Goal: Communication & Community: Share content

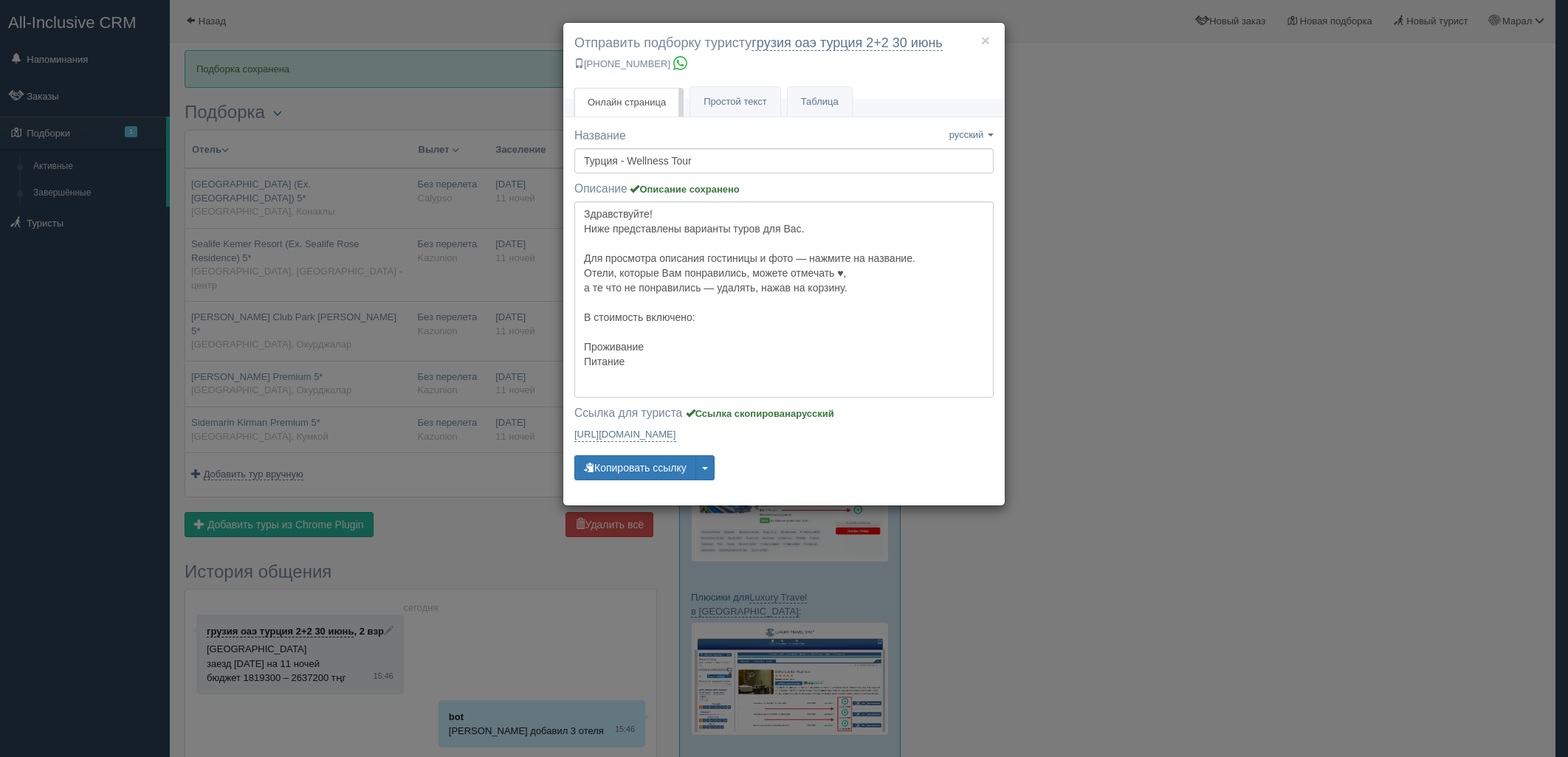
click at [1293, 311] on div "× Отправить подборку туристу грузия оаэ турция 2+2 30 июнь +7 701 880 5580 Онла…" at bounding box center [784, 378] width 1568 height 757
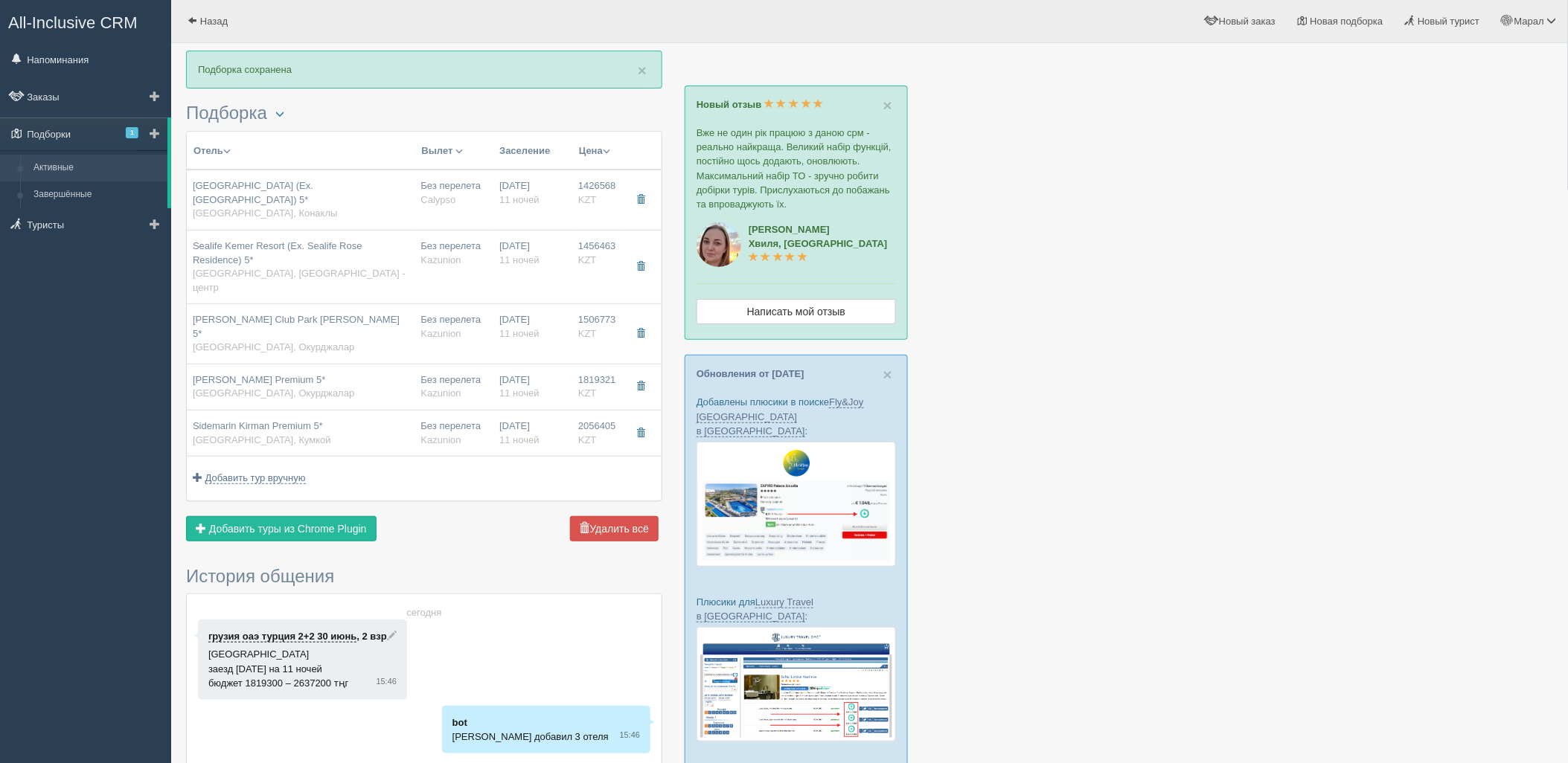
click at [63, 160] on link "Активные" at bounding box center [97, 168] width 140 height 27
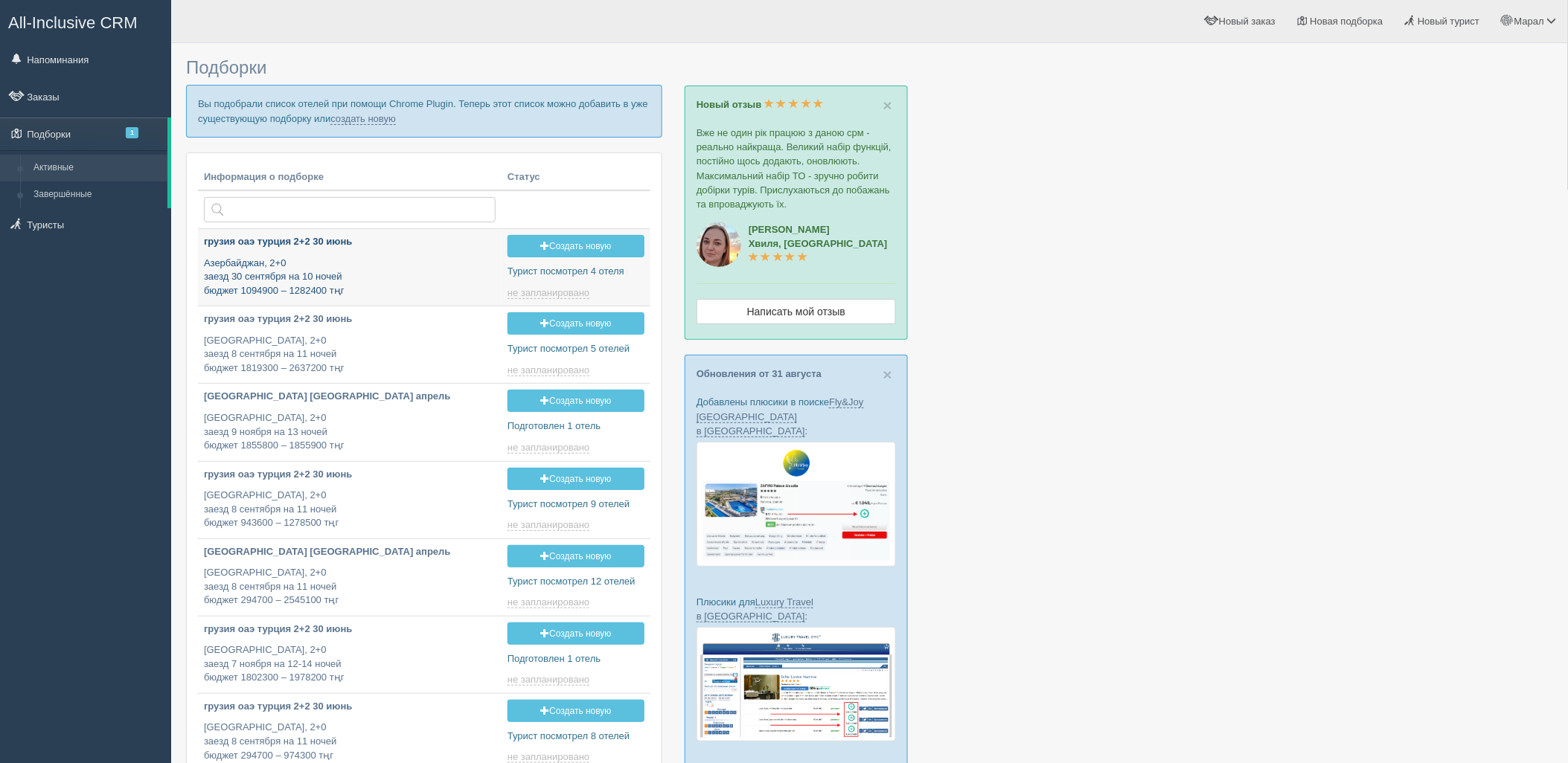
click at [357, 254] on div "грузия оаэ турция 2+2 30 июнь Азербайджан, 2+0 заезд 30 сентября на 10 ночей бю…" at bounding box center [349, 267] width 292 height 62
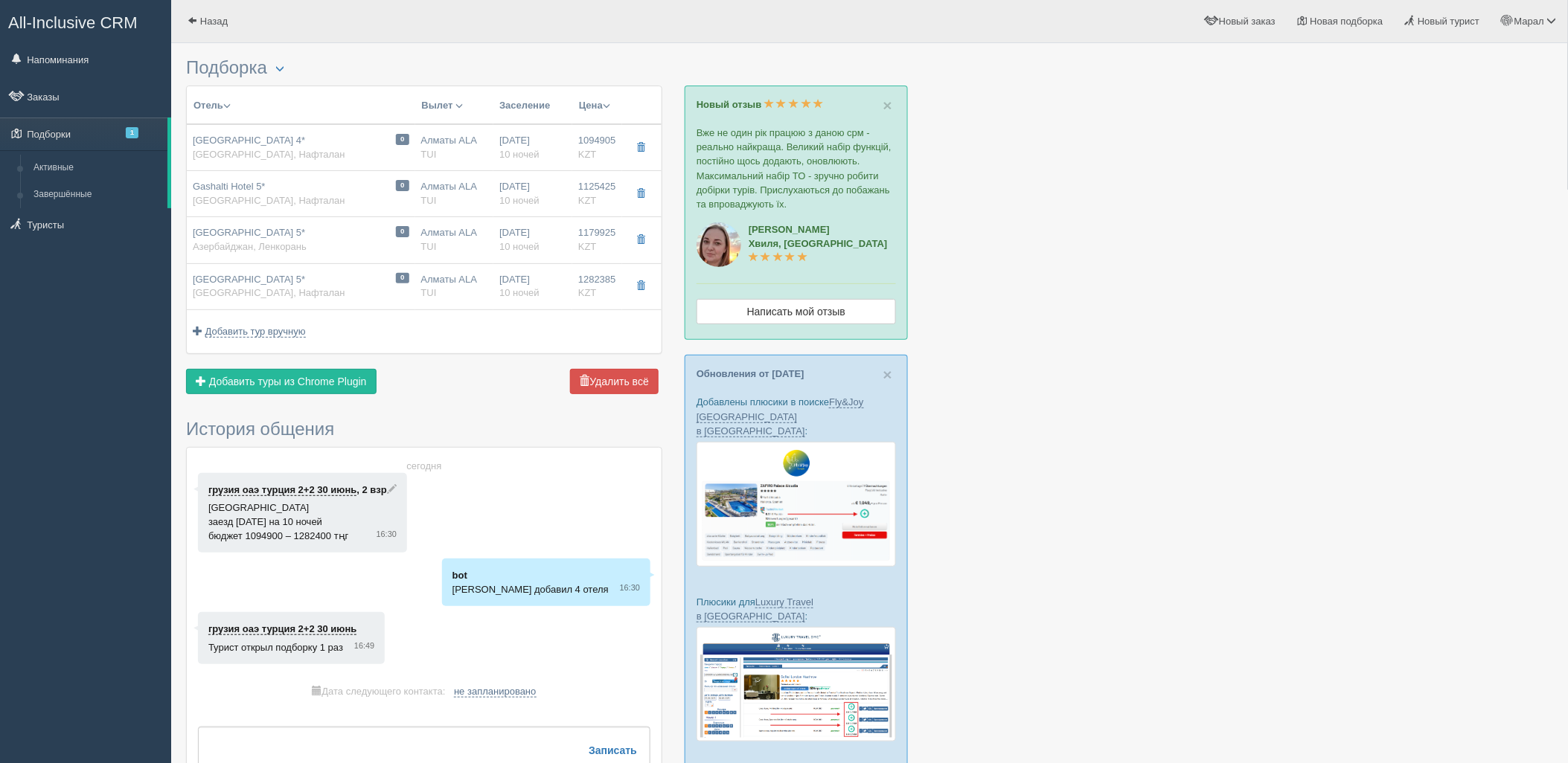
drag, startPoint x: 1422, startPoint y: 152, endPoint x: 1377, endPoint y: 153, distance: 45.0
click at [1421, 152] on div at bounding box center [869, 495] width 1367 height 890
click at [236, 383] on span "Отправить туристу" at bounding box center [258, 382] width 91 height 12
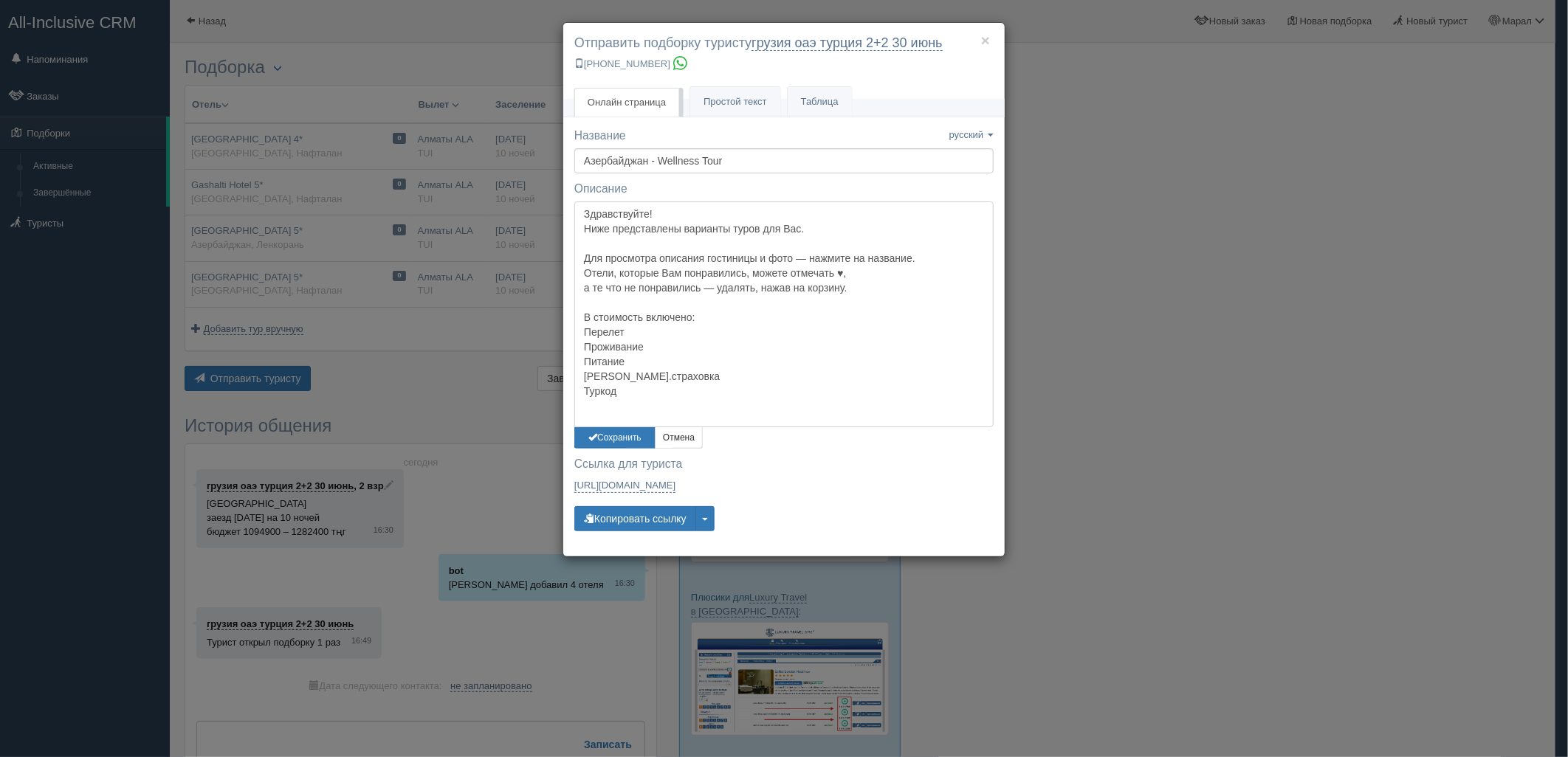
click at [643, 209] on textarea "Здравствуйте! Ниже представлены варианты туров для Вас. Для просмотра описания …" at bounding box center [784, 315] width 419 height 226
drag, startPoint x: 618, startPoint y: 408, endPoint x: 577, endPoint y: 311, distance: 105.3
click at [577, 311] on textarea "Здравствуйте! Ниже представлены варианты туров для Вас. Для просмотра описания …" at bounding box center [784, 315] width 419 height 226
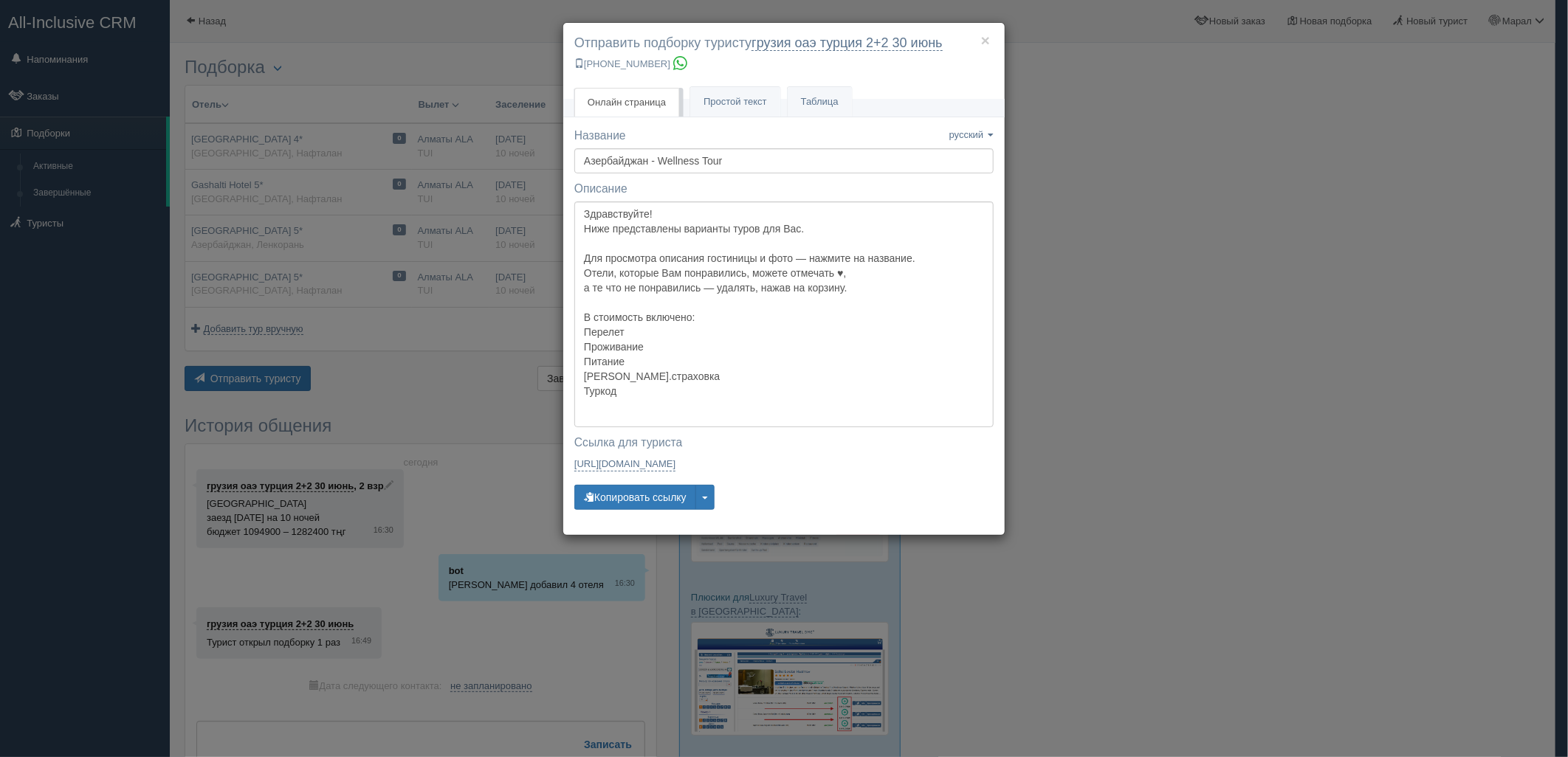
click at [1268, 311] on div "× Отправить подборку туристу грузия оаэ [GEOGRAPHIC_DATA] 2+2 [DATE] [PHONE_NUM…" at bounding box center [784, 378] width 1568 height 757
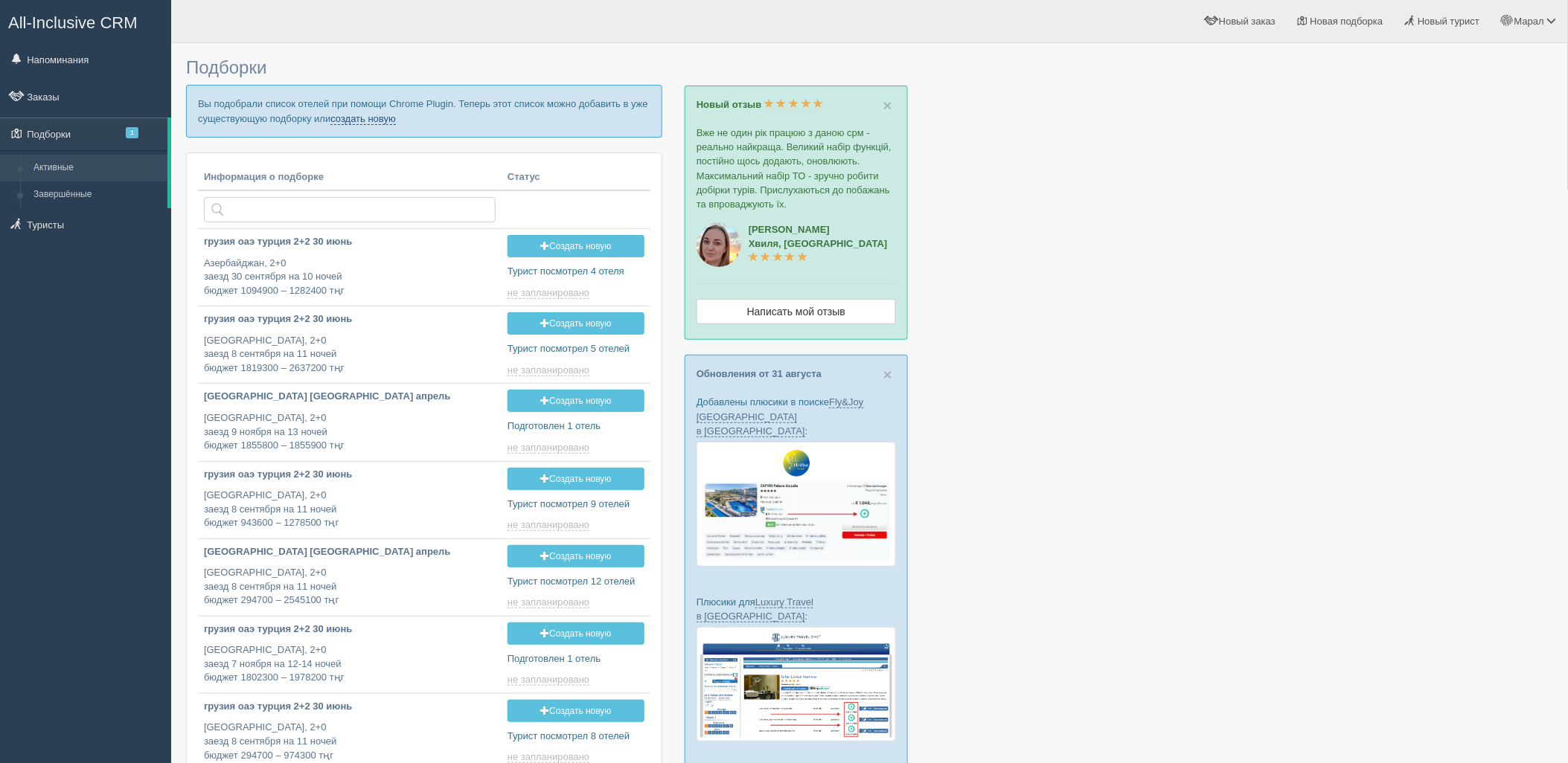
click at [375, 122] on link "создать новую" at bounding box center [362, 119] width 65 height 12
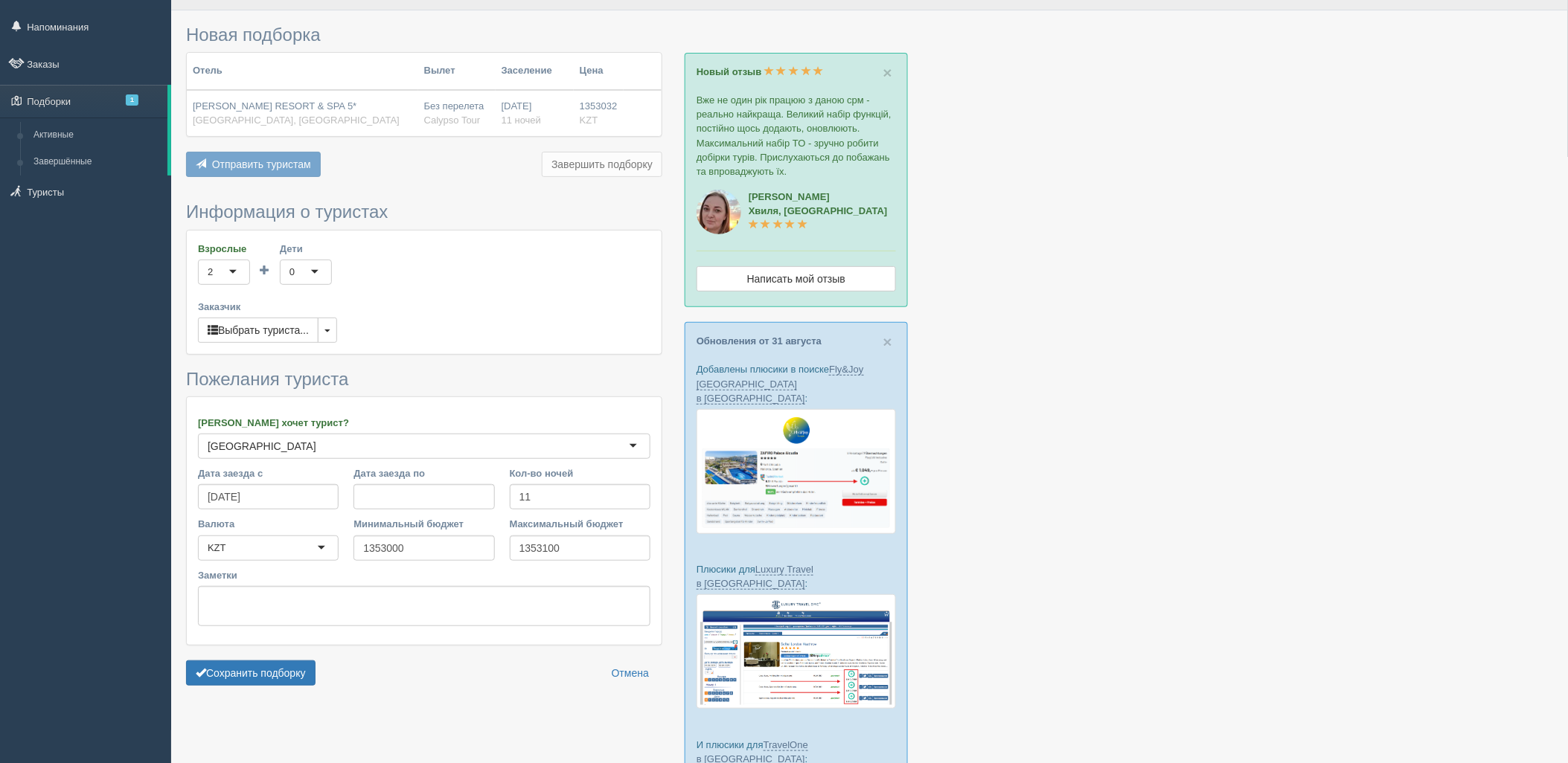
scroll to position [165, 0]
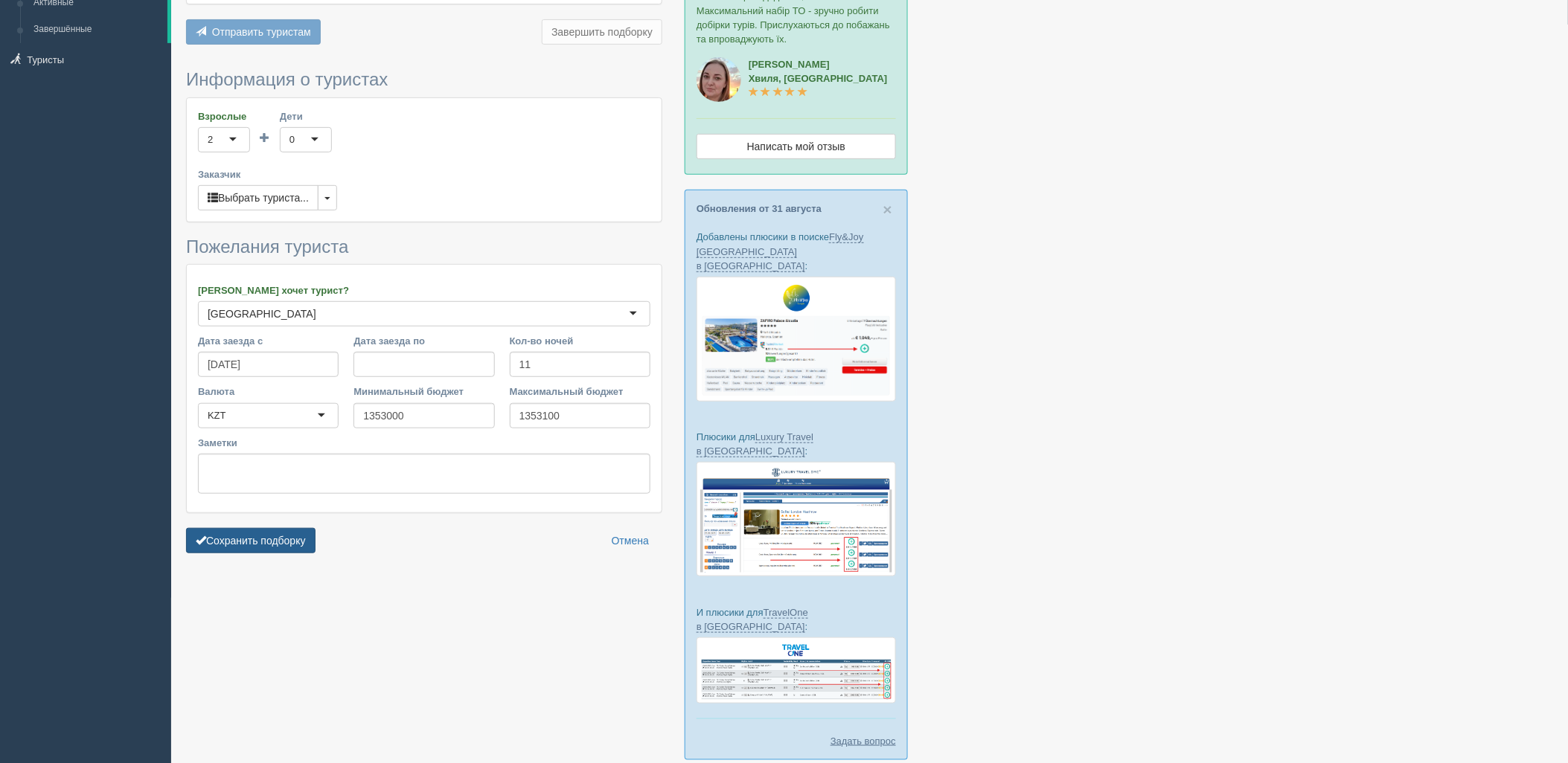
click at [282, 545] on button "Сохранить подборку" at bounding box center [250, 541] width 129 height 25
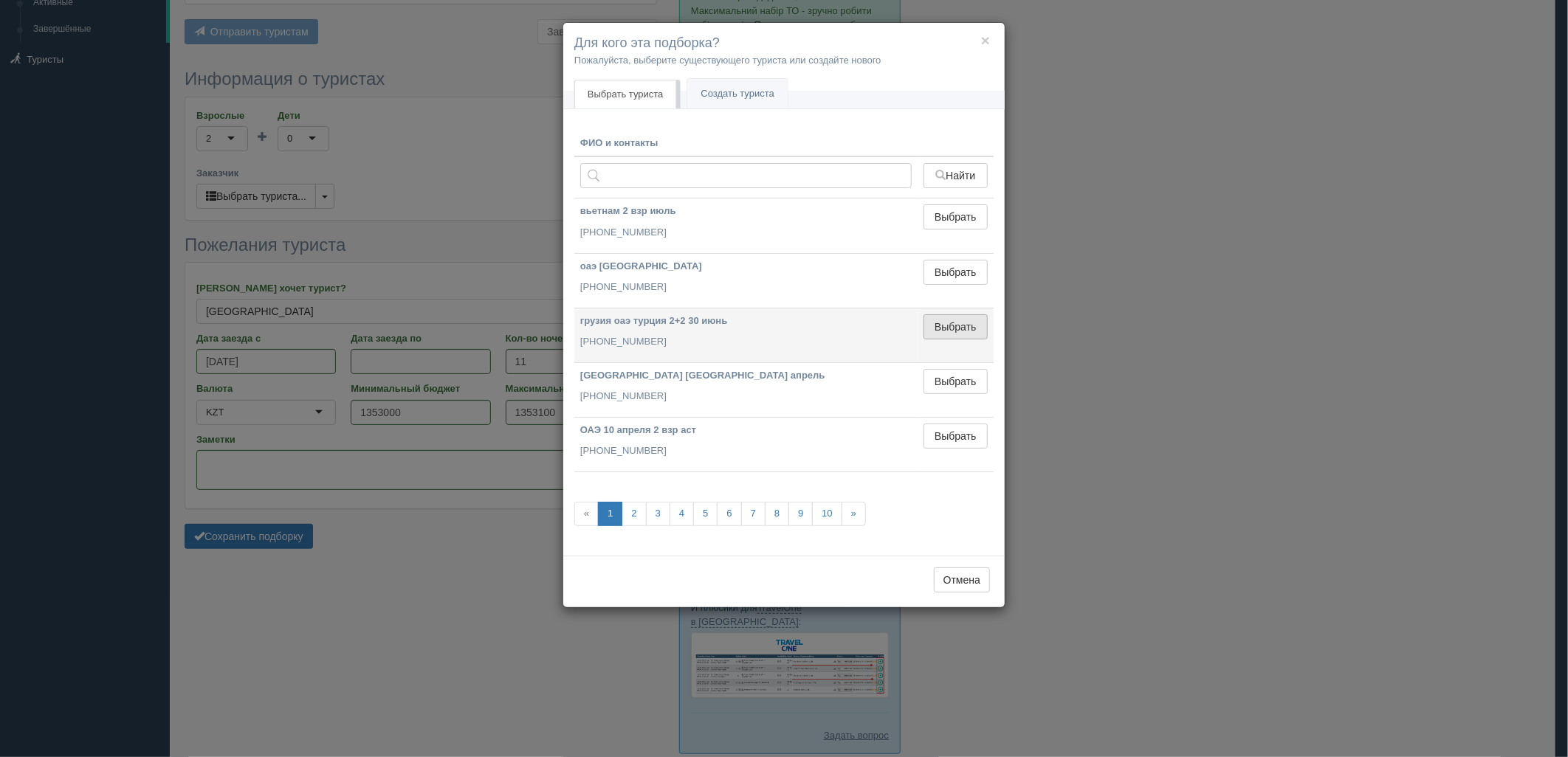
click at [967, 337] on button "Выбрать" at bounding box center [955, 327] width 65 height 25
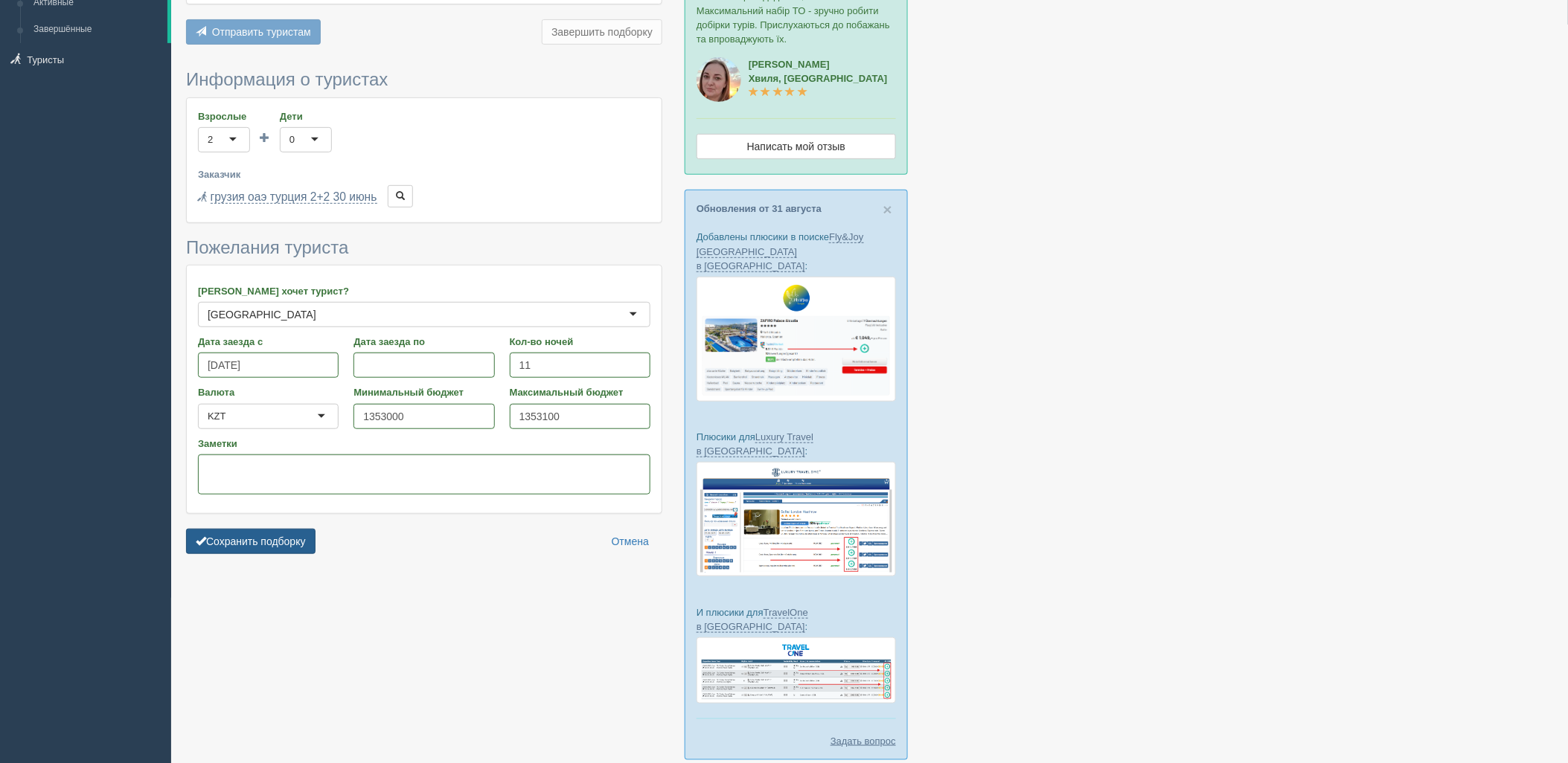
click at [282, 541] on button "Сохранить подборку" at bounding box center [250, 542] width 129 height 25
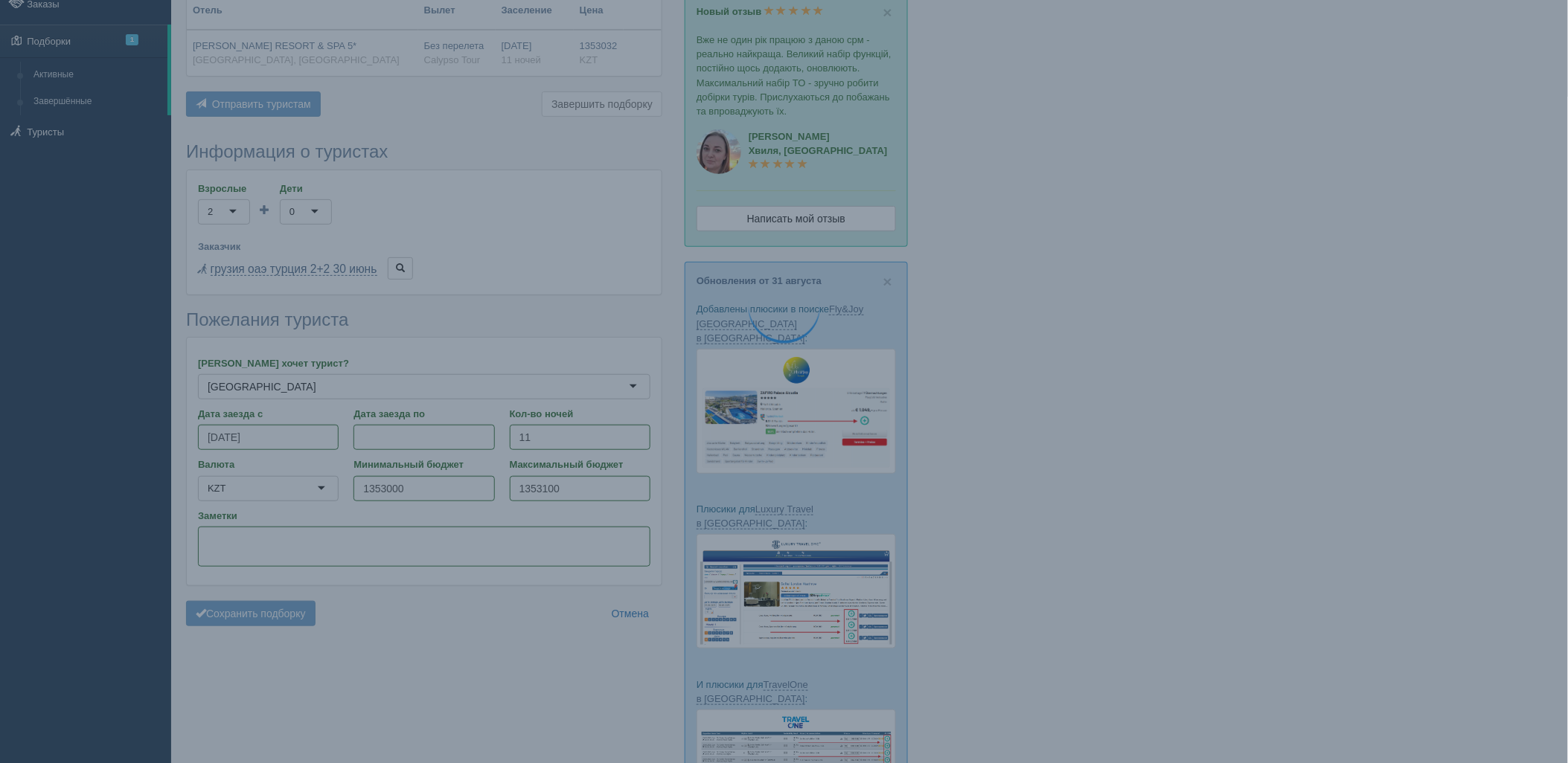
scroll to position [0, 0]
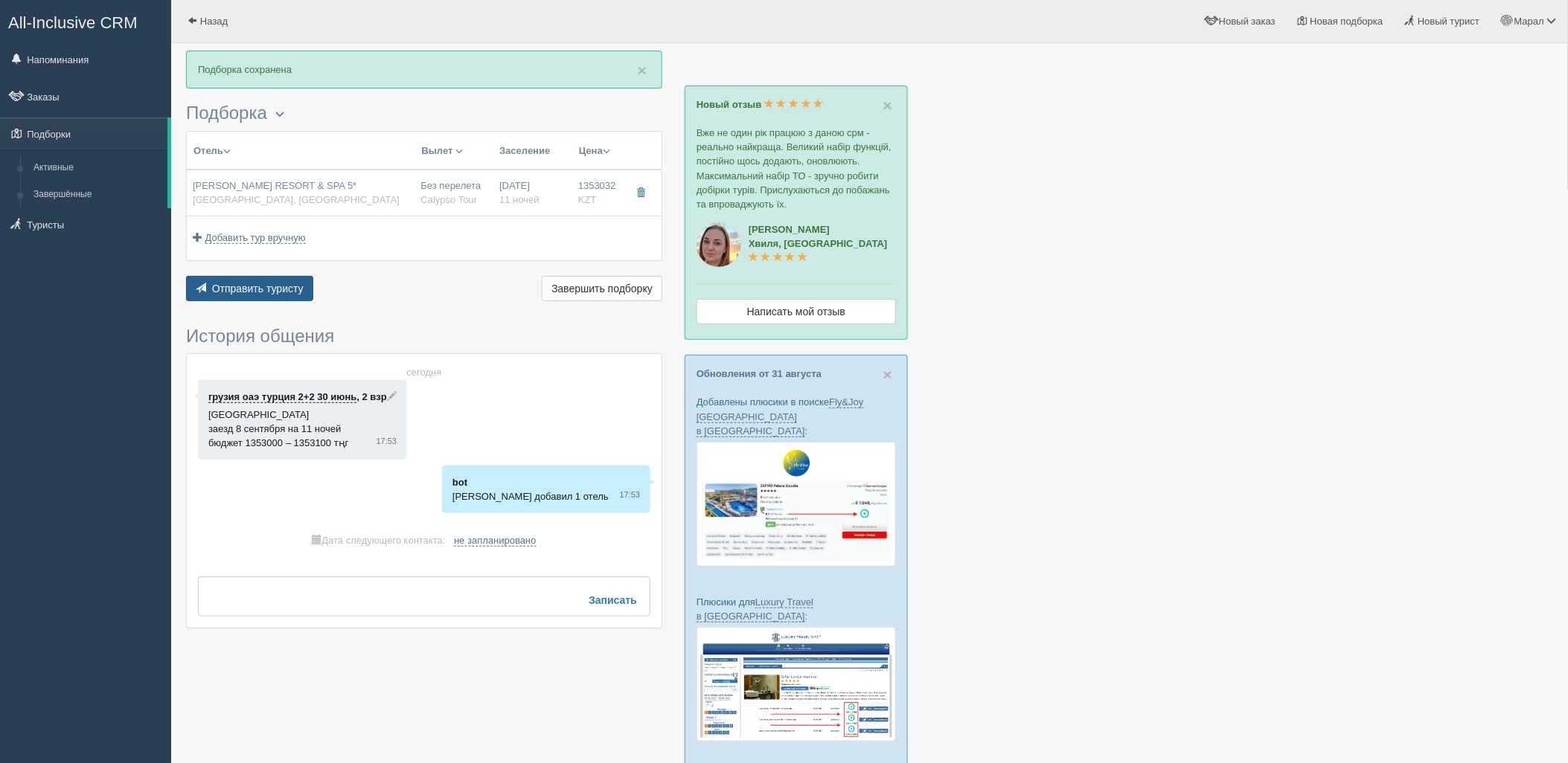
click at [253, 279] on button "Отправить туристу Отправить" at bounding box center [249, 289] width 128 height 25
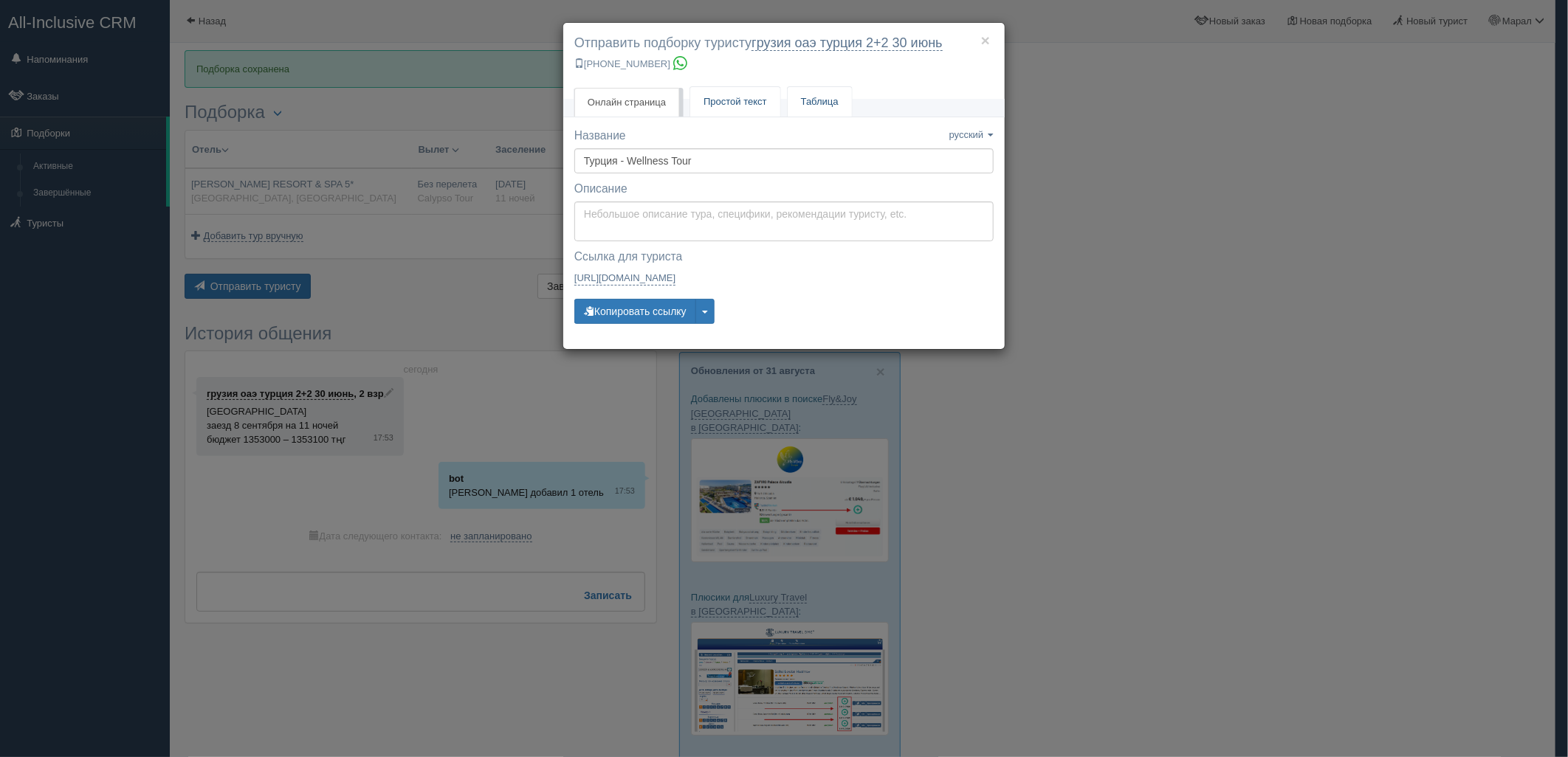
click at [721, 105] on span "Простой текст" at bounding box center [735, 100] width 64 height 11
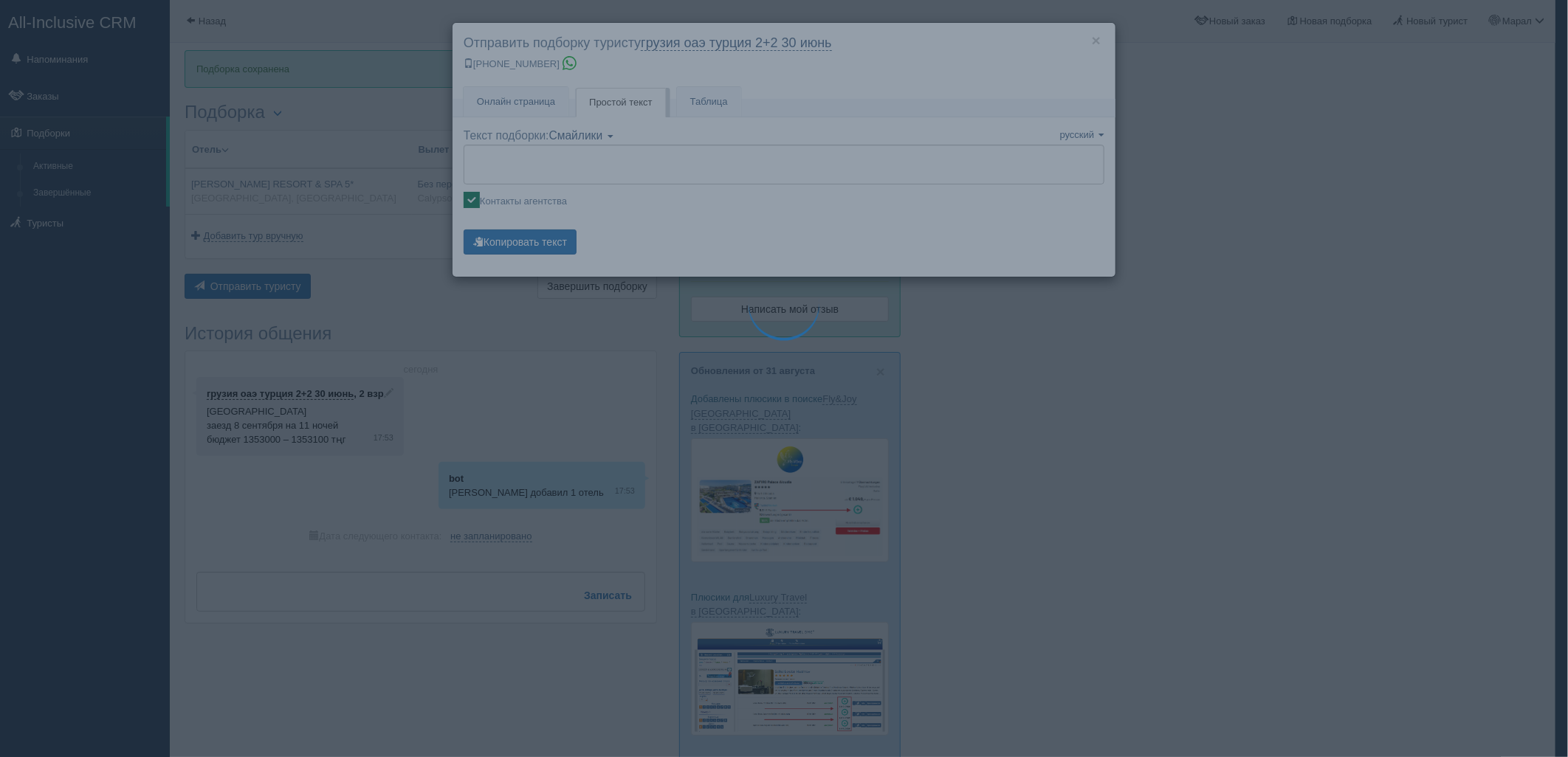
type textarea "🌞 Добрый день! Предлагаем Вам рассмотреть следующие варианты: 🌎 Турция, Сиде 🏩 …"
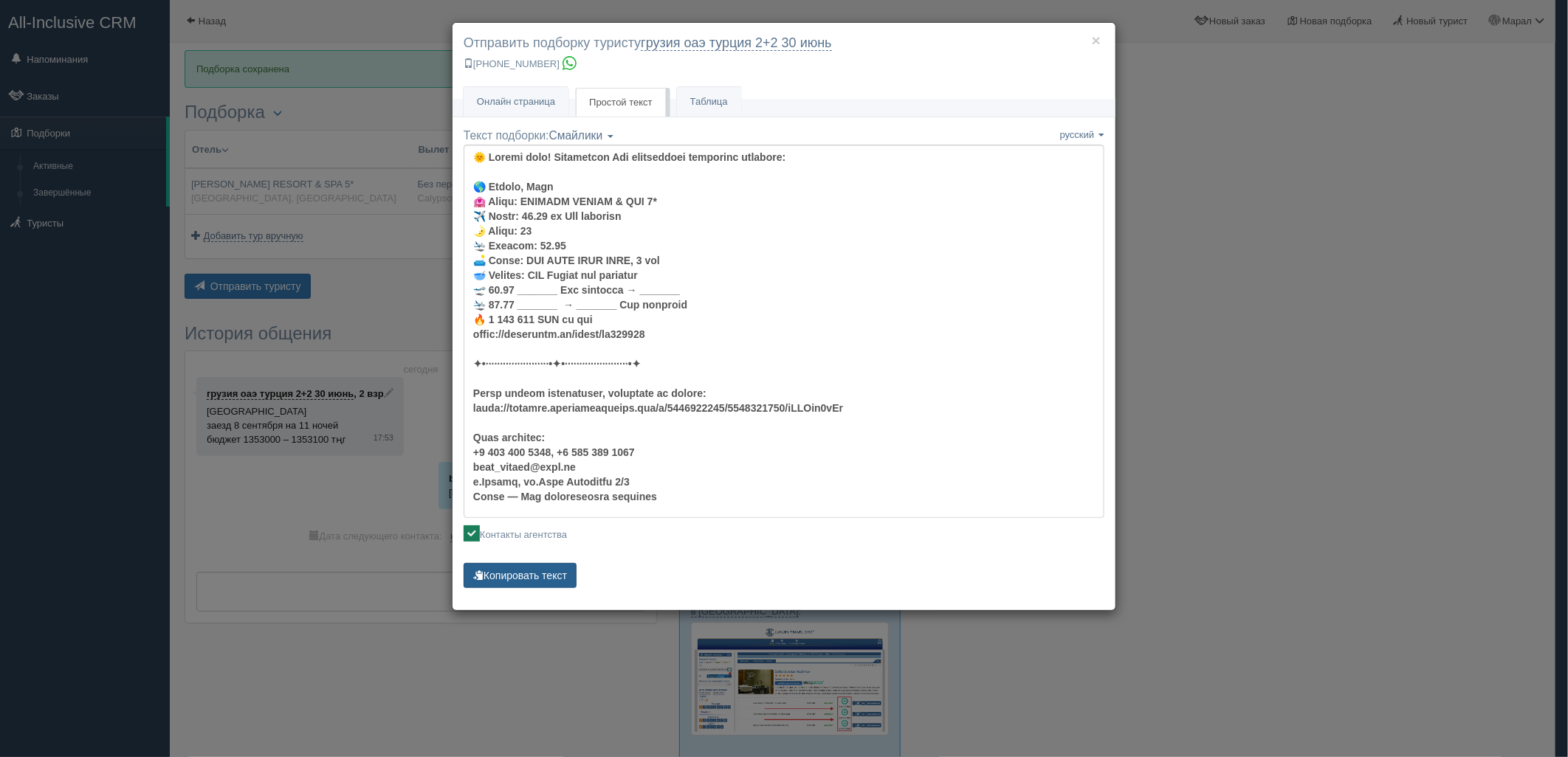
click at [521, 575] on button "Копировать текст" at bounding box center [519, 575] width 113 height 25
click at [1432, 340] on div "× Отправить подборку туристу грузия оаэ турция 2+2 30 июнь +7 701 880 5580 Онла…" at bounding box center [784, 378] width 1568 height 757
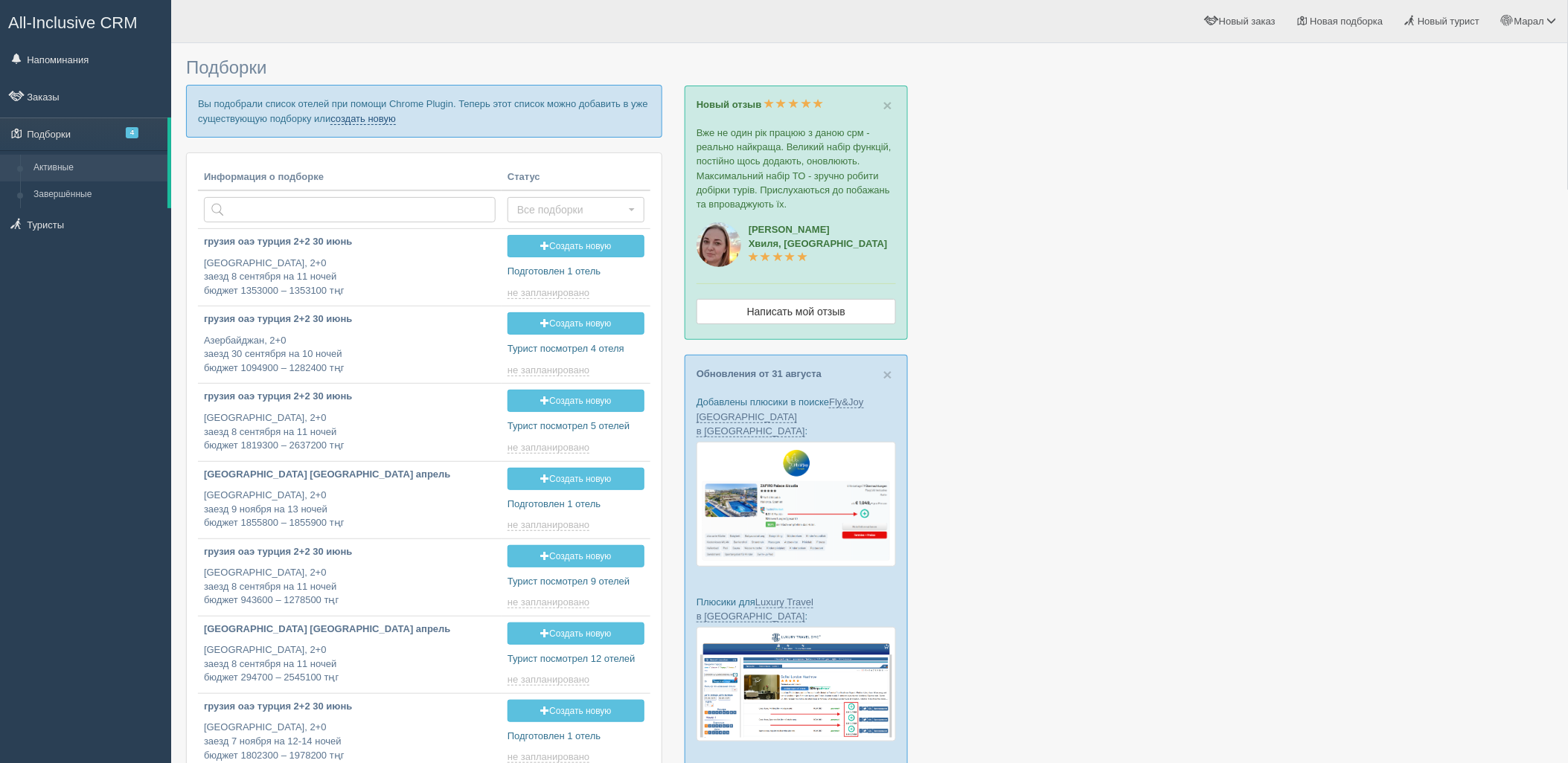
click at [366, 120] on link "создать новую" at bounding box center [362, 119] width 65 height 12
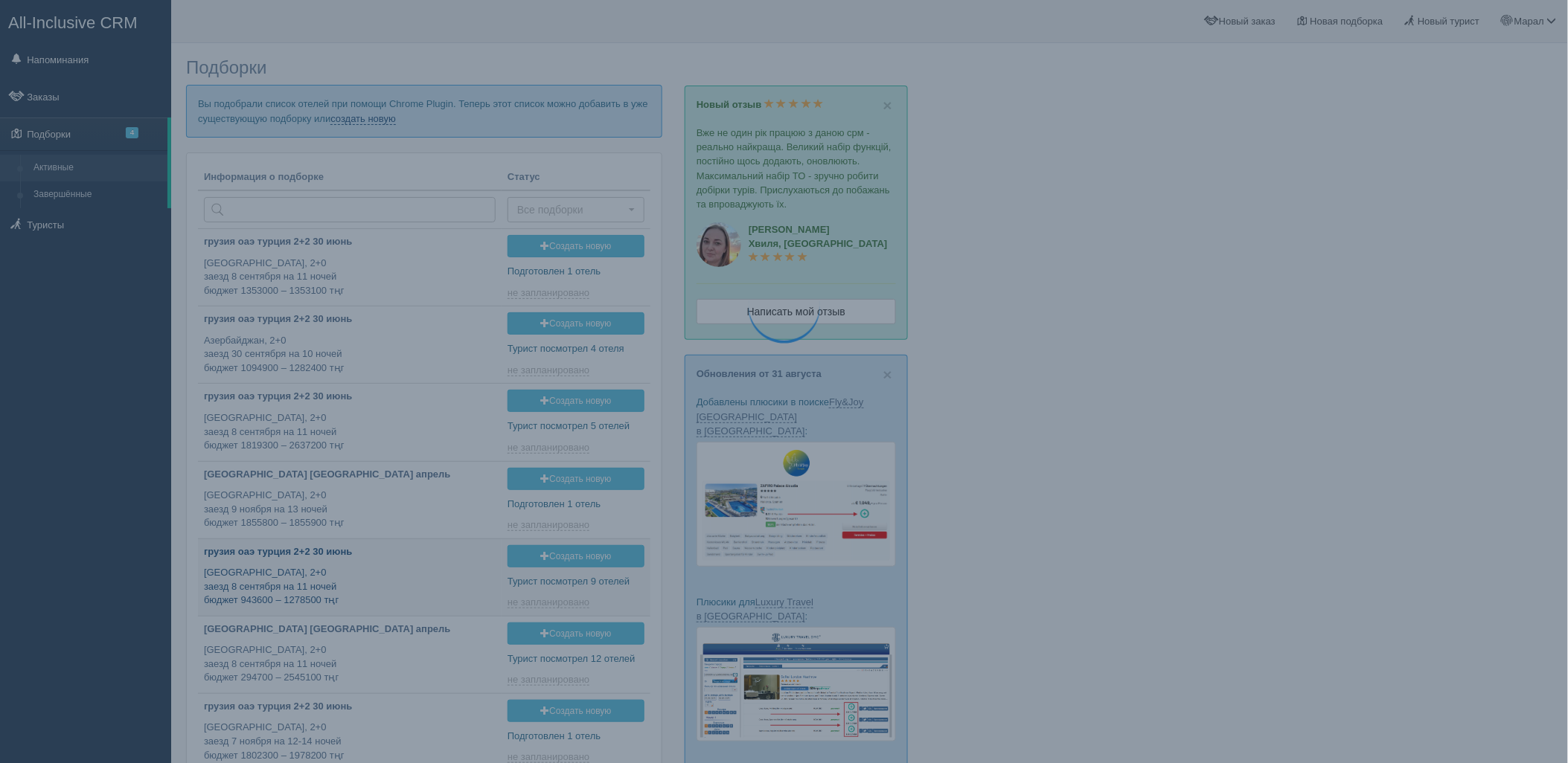
type input "[DATE] 18:50"
type input "2025-09-07 17:30"
type input "2025-09-07 15:40"
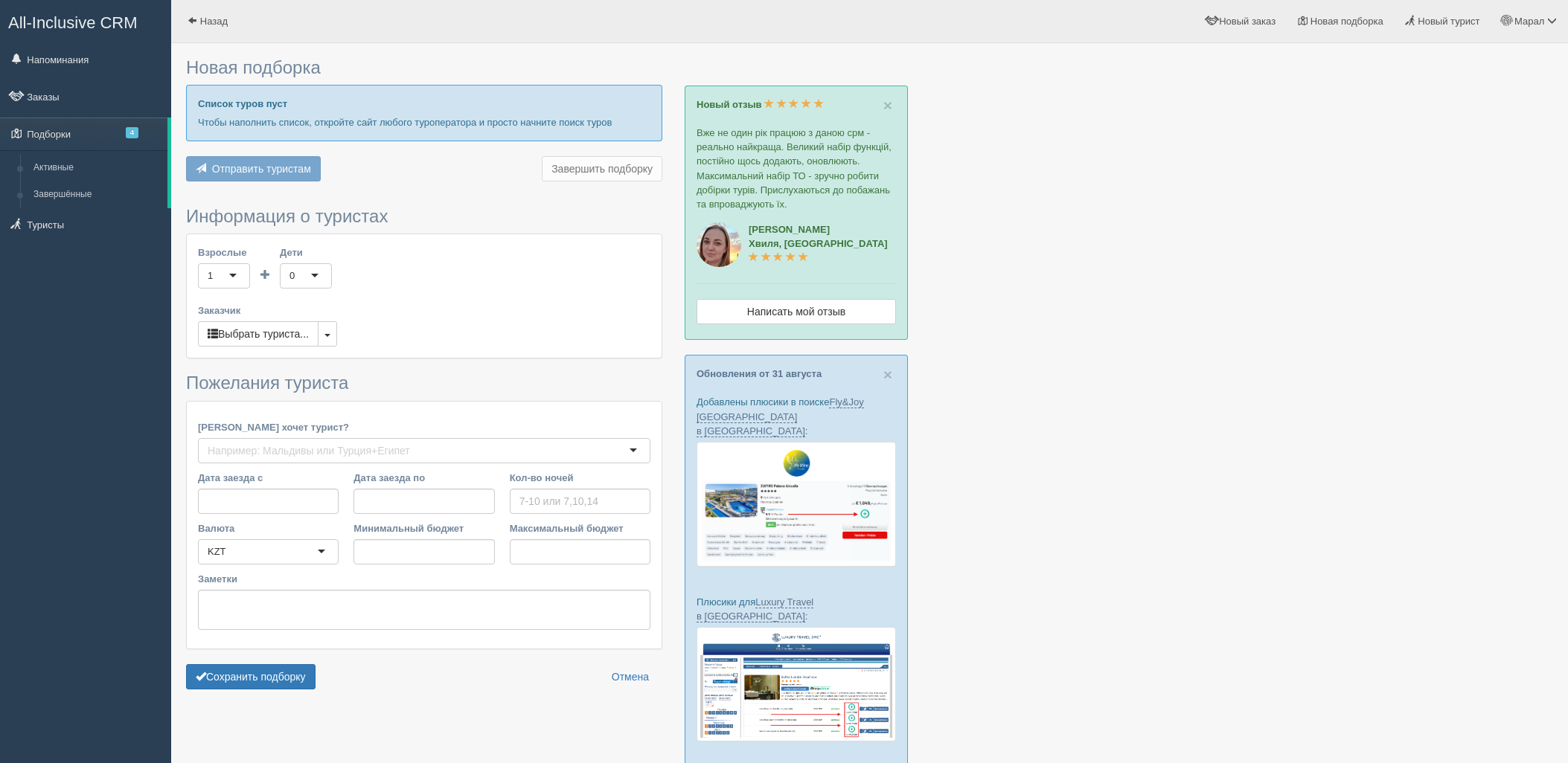
type input "11"
type input "1175900"
type input "1313500"
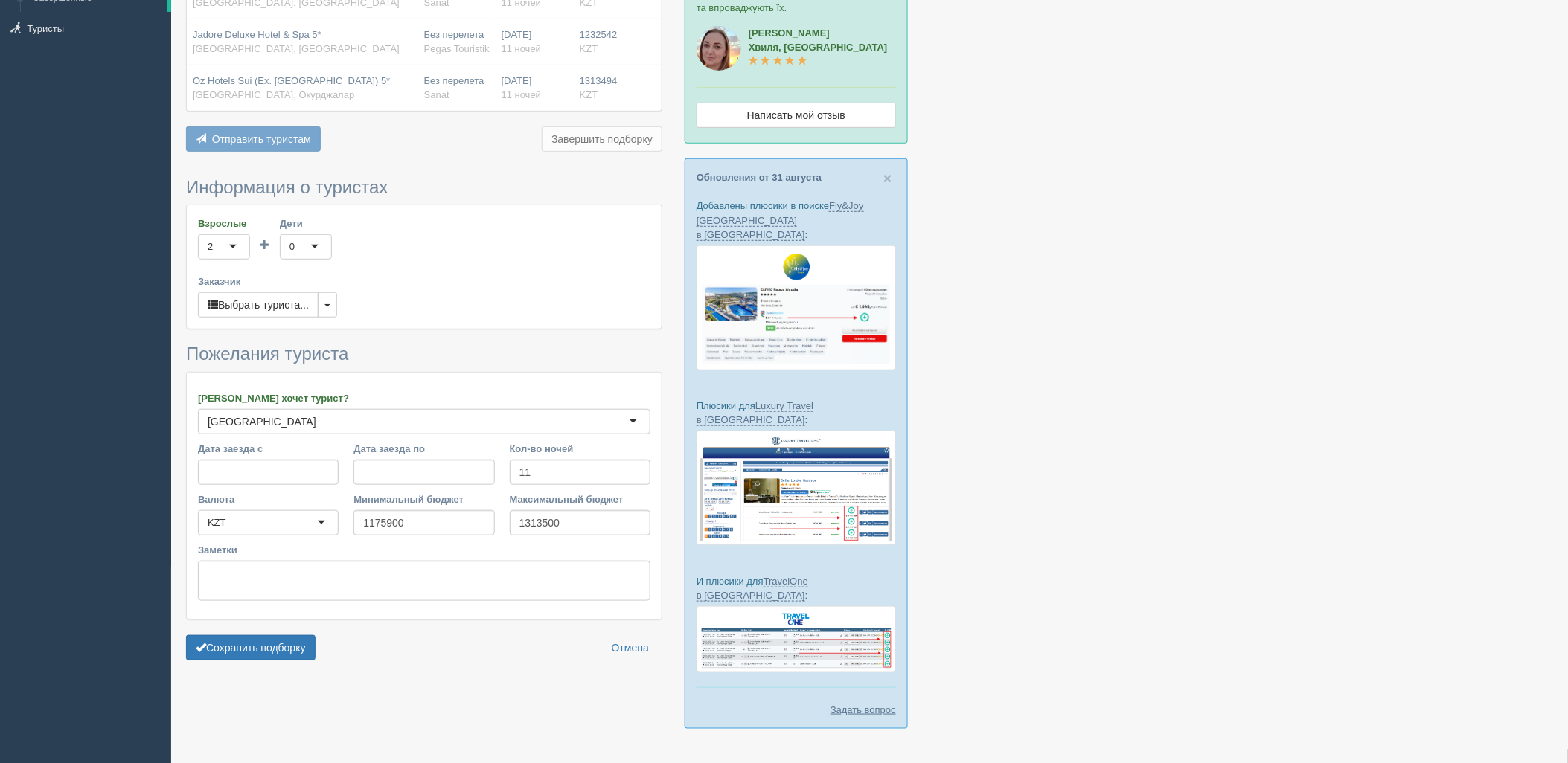
scroll to position [201, 0]
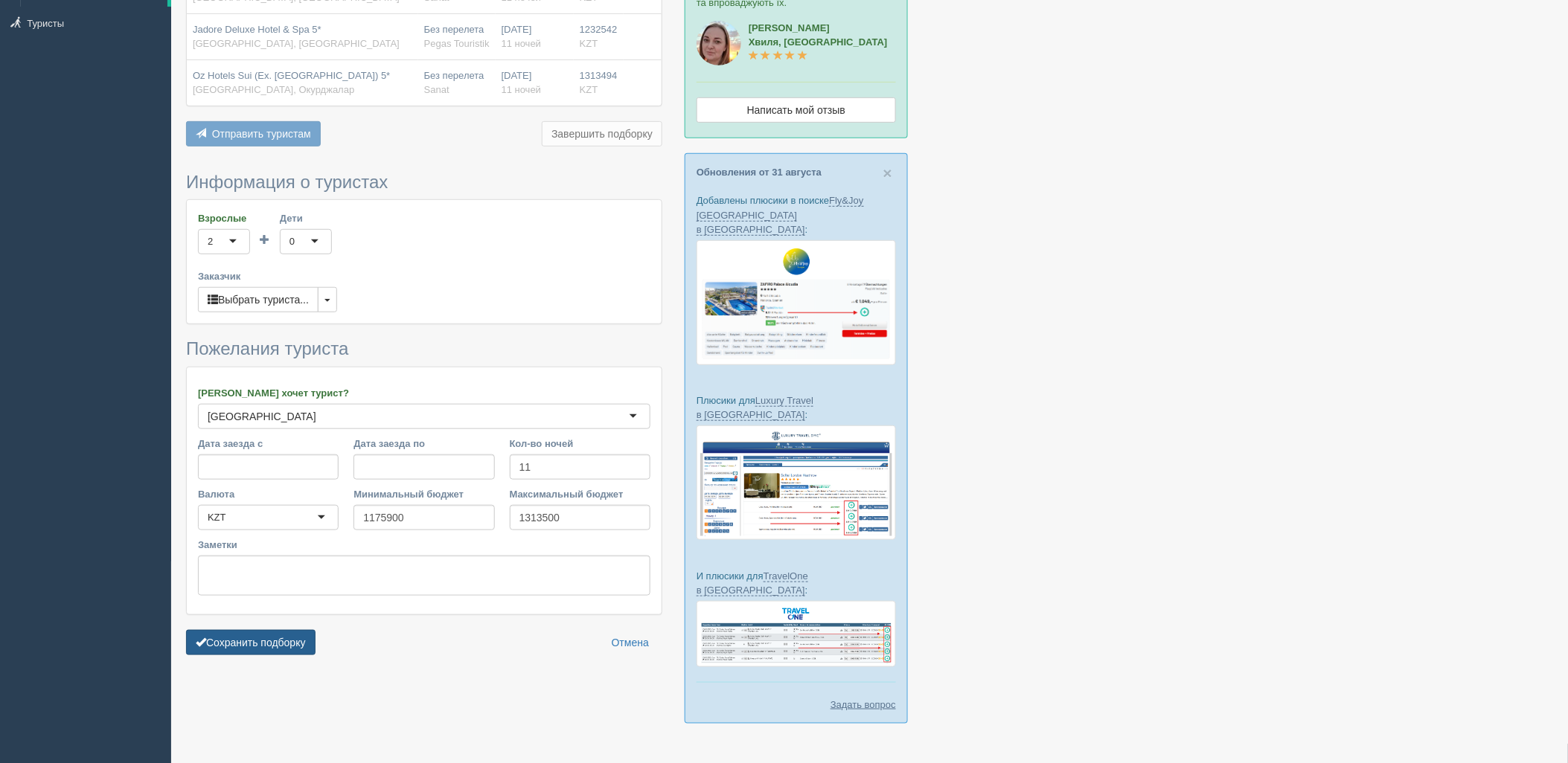
click at [247, 630] on form "Информация о туристах Взрослые 2 2 1 2 3 4 5 6 7 8 9 10 11 12 13 14 15 16 17 18…" at bounding box center [423, 418] width 476 height 490
click at [247, 636] on button "Сохранить подборку" at bounding box center [250, 642] width 129 height 25
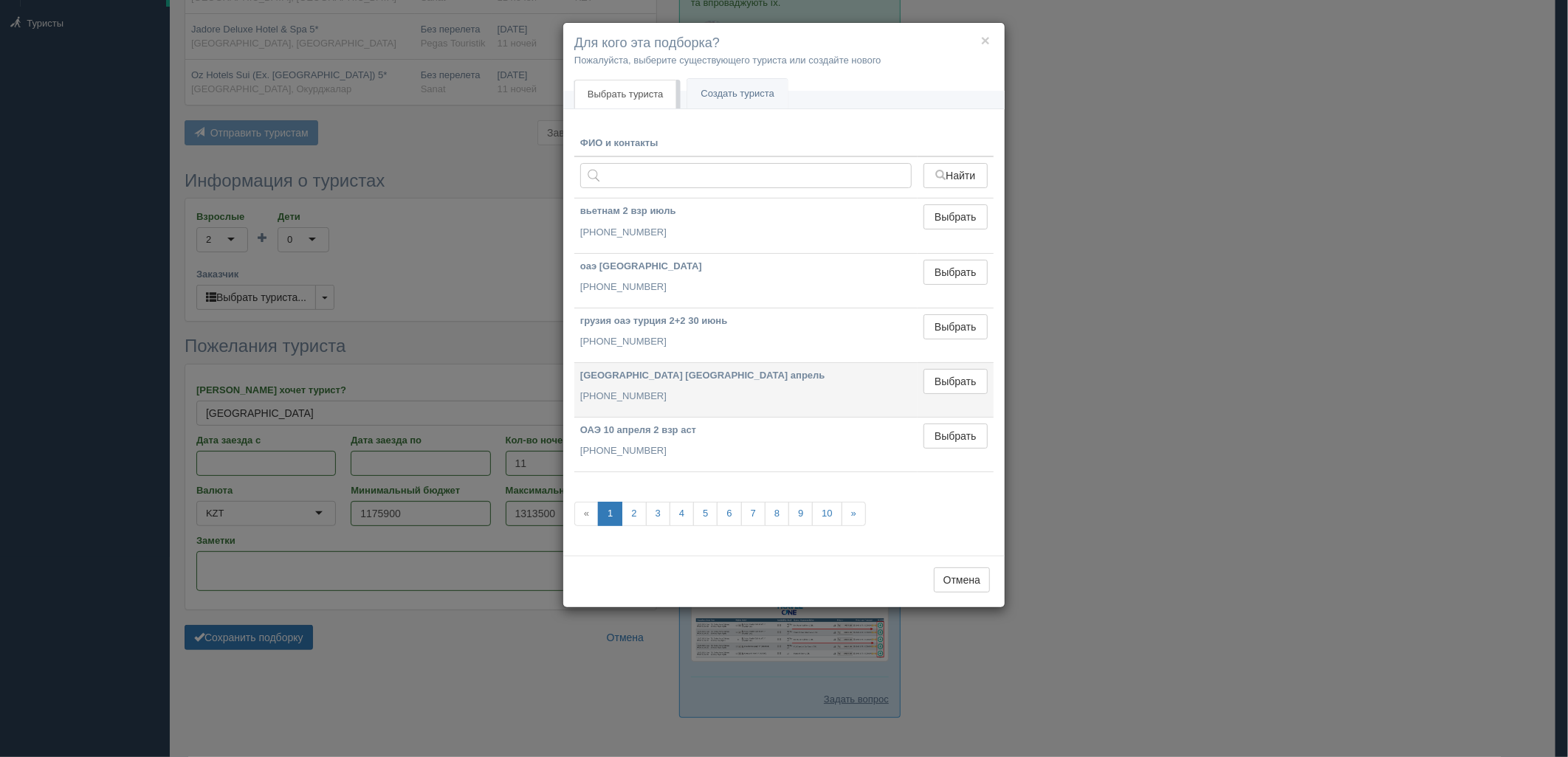
click at [944, 359] on td "Выбрать Выбран" at bounding box center [955, 335] width 76 height 55
drag, startPoint x: 948, startPoint y: 374, endPoint x: 599, endPoint y: 511, distance: 374.9
click at [948, 374] on button "Выбрать" at bounding box center [955, 381] width 65 height 25
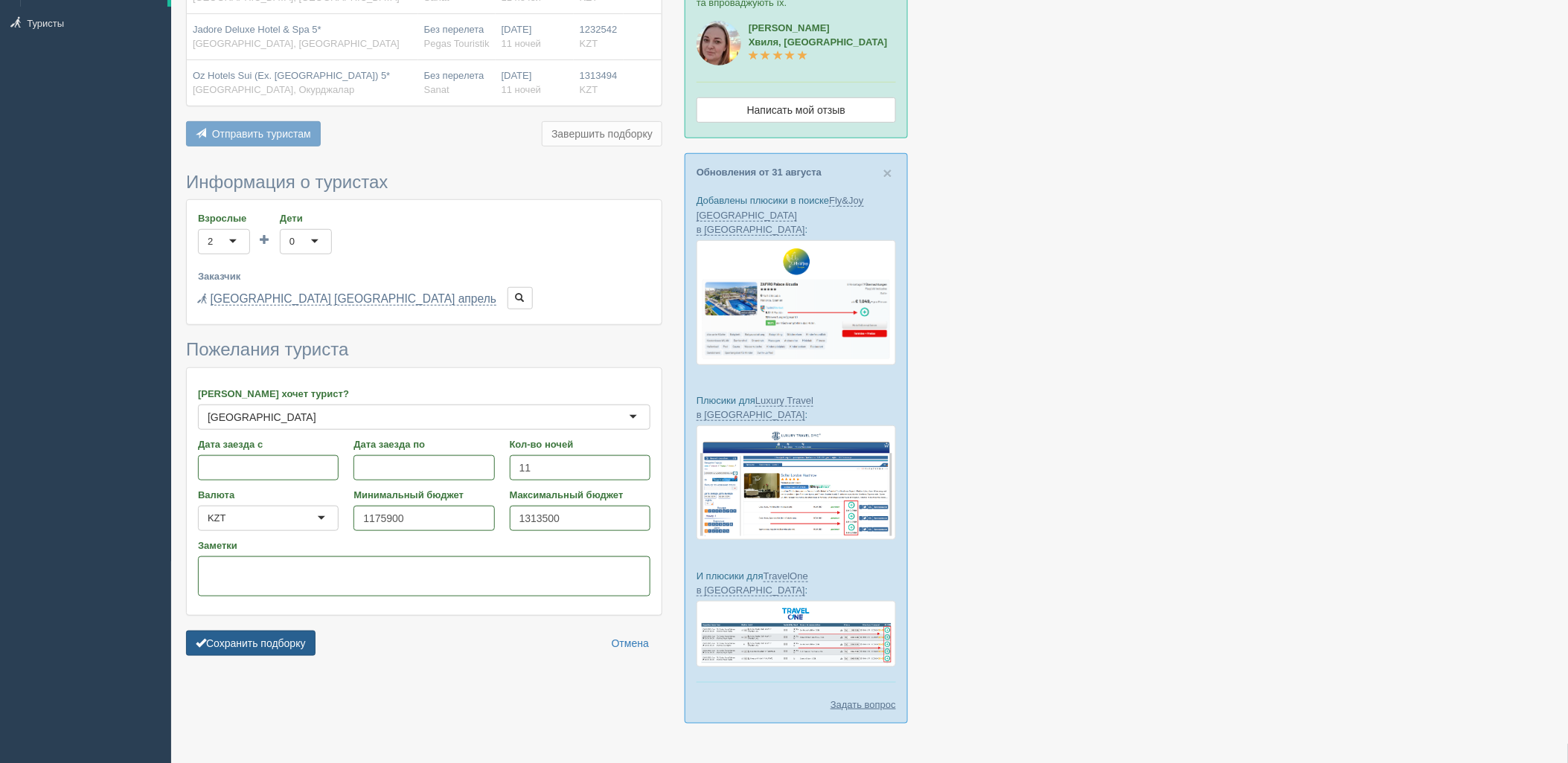
click at [265, 642] on button "Сохранить подборку" at bounding box center [250, 643] width 129 height 25
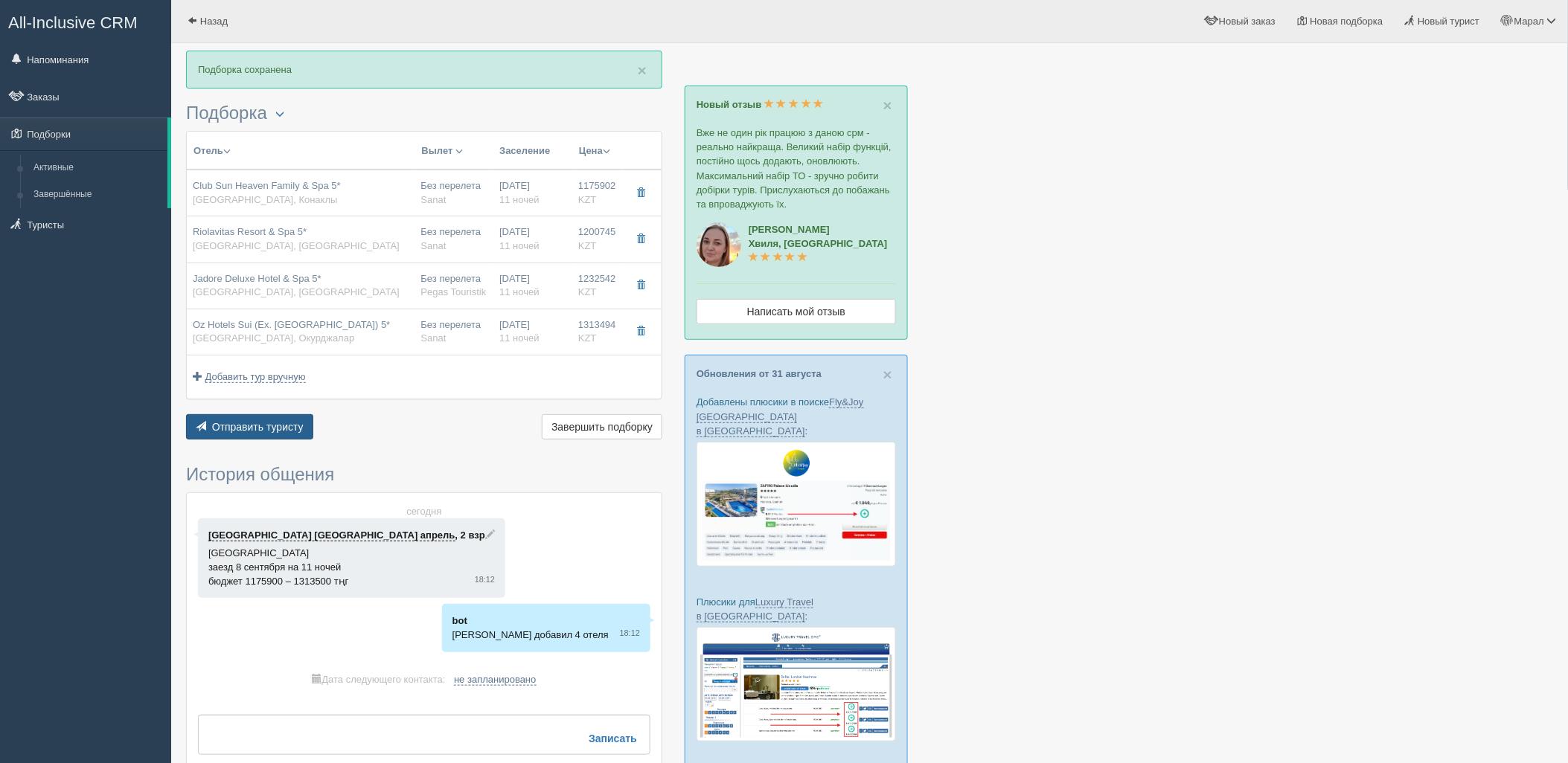
click at [256, 426] on span "Отправить туристу" at bounding box center [258, 427] width 91 height 12
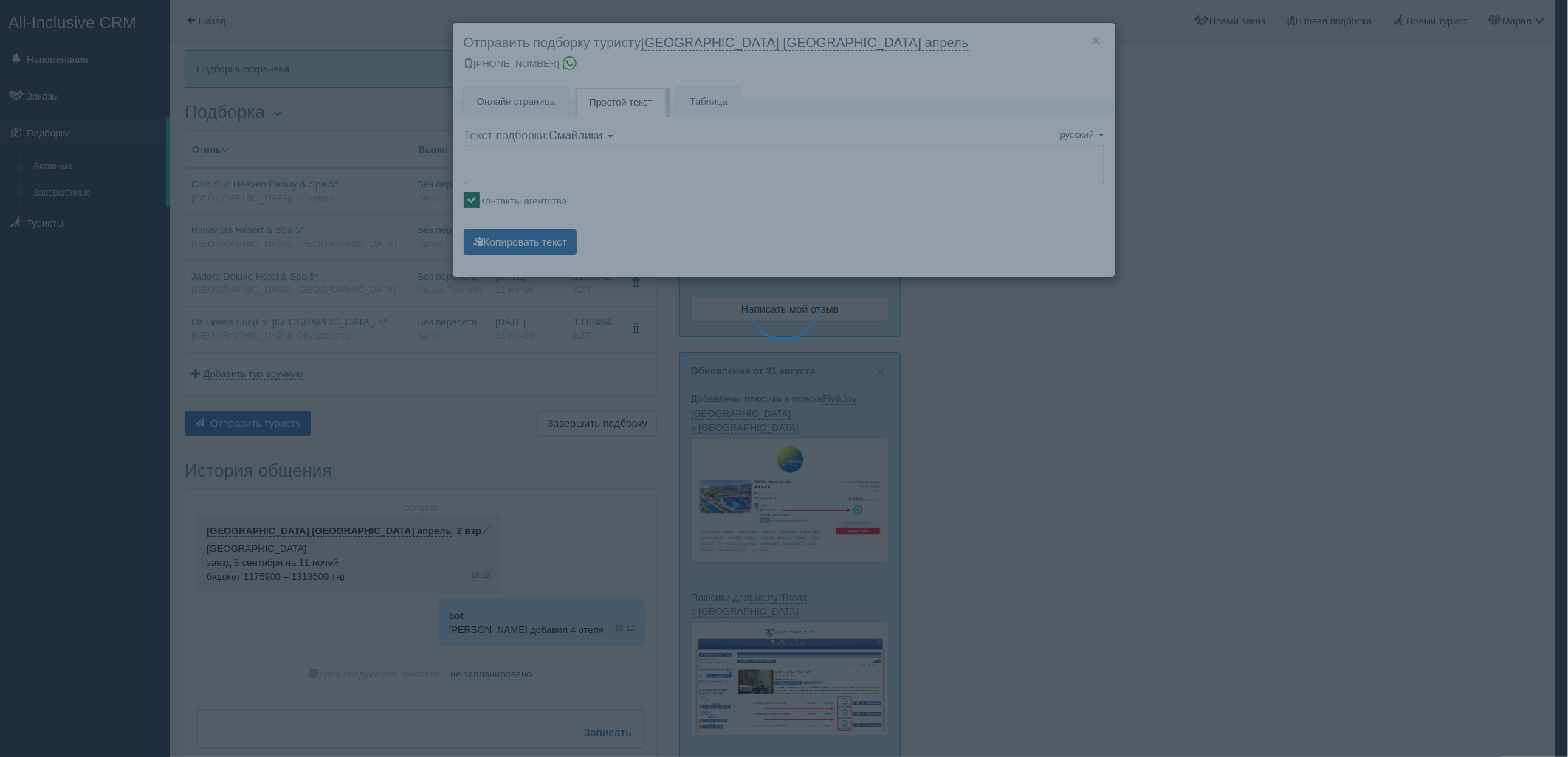
type textarea "🌞 Loremi dolo! Sitametcon Adi elitseddoei temporinc utlabore: 🌎 Etdolo, Magnaal…"
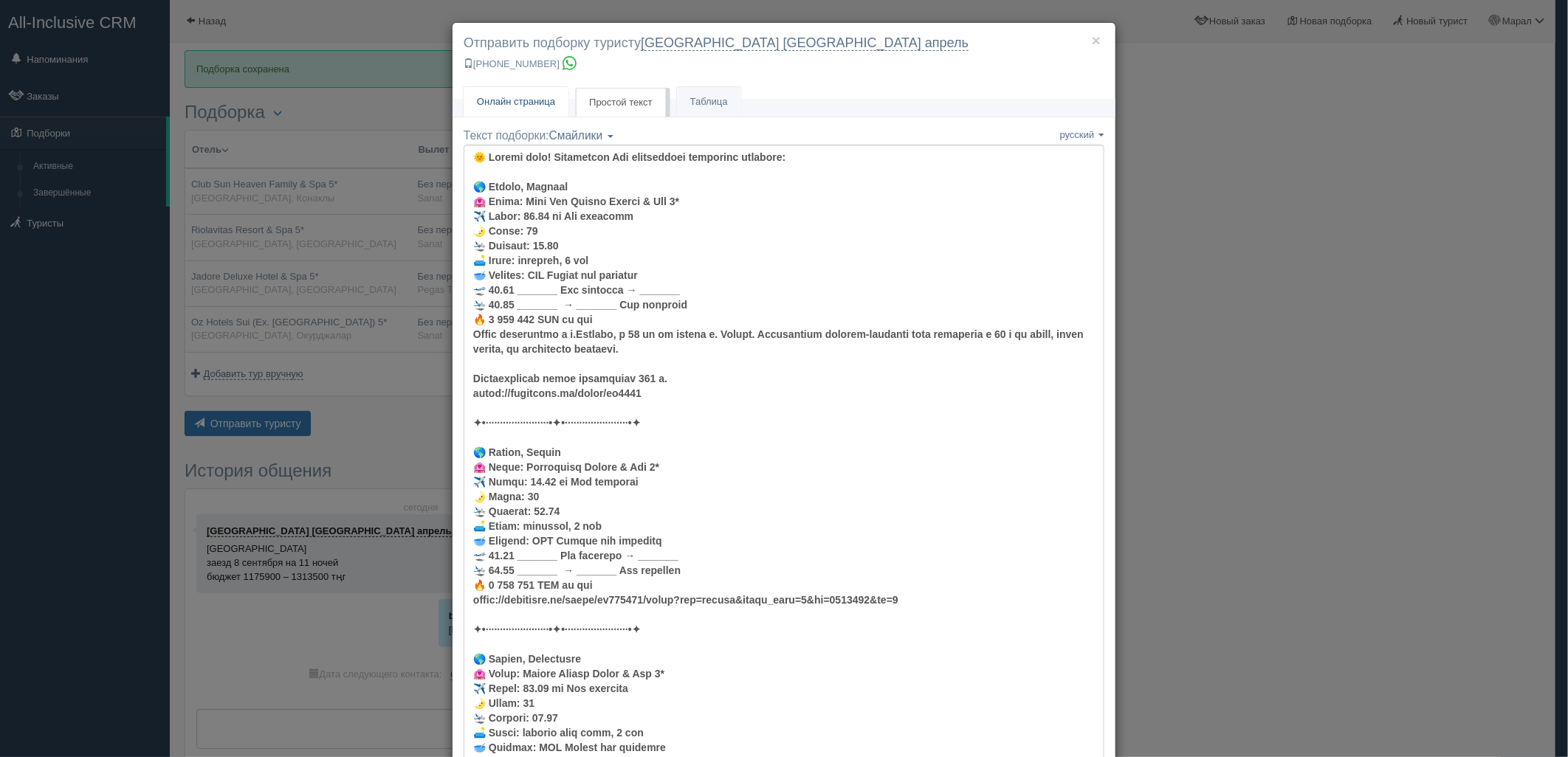
click at [539, 92] on link "Онлайн страница Онлайн" at bounding box center [516, 101] width 105 height 30
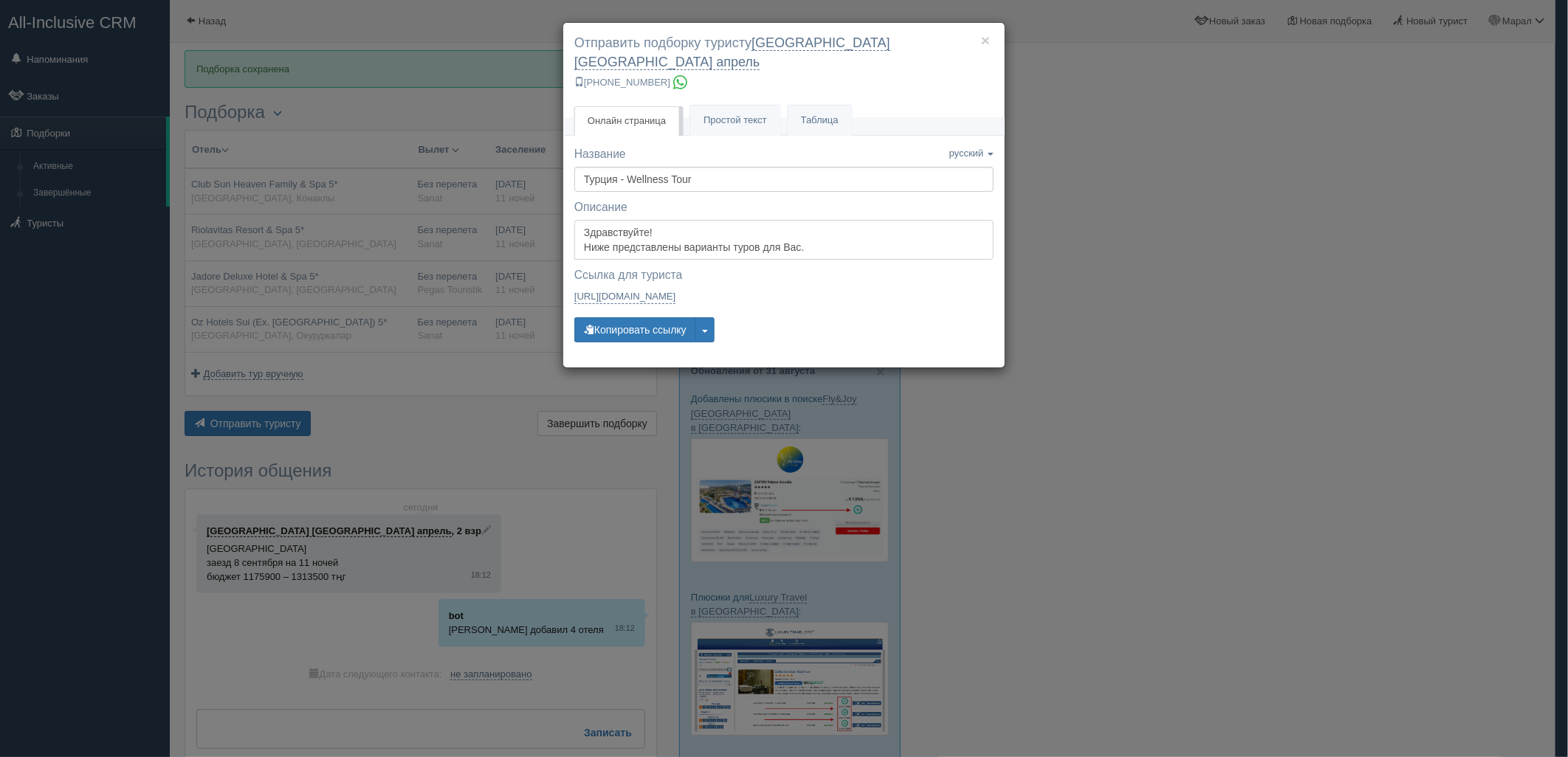
click at [616, 221] on textarea "Здравствуйте! Ниже представлены варианты туров для Вас. Для просмотра описания …" at bounding box center [784, 239] width 419 height 40
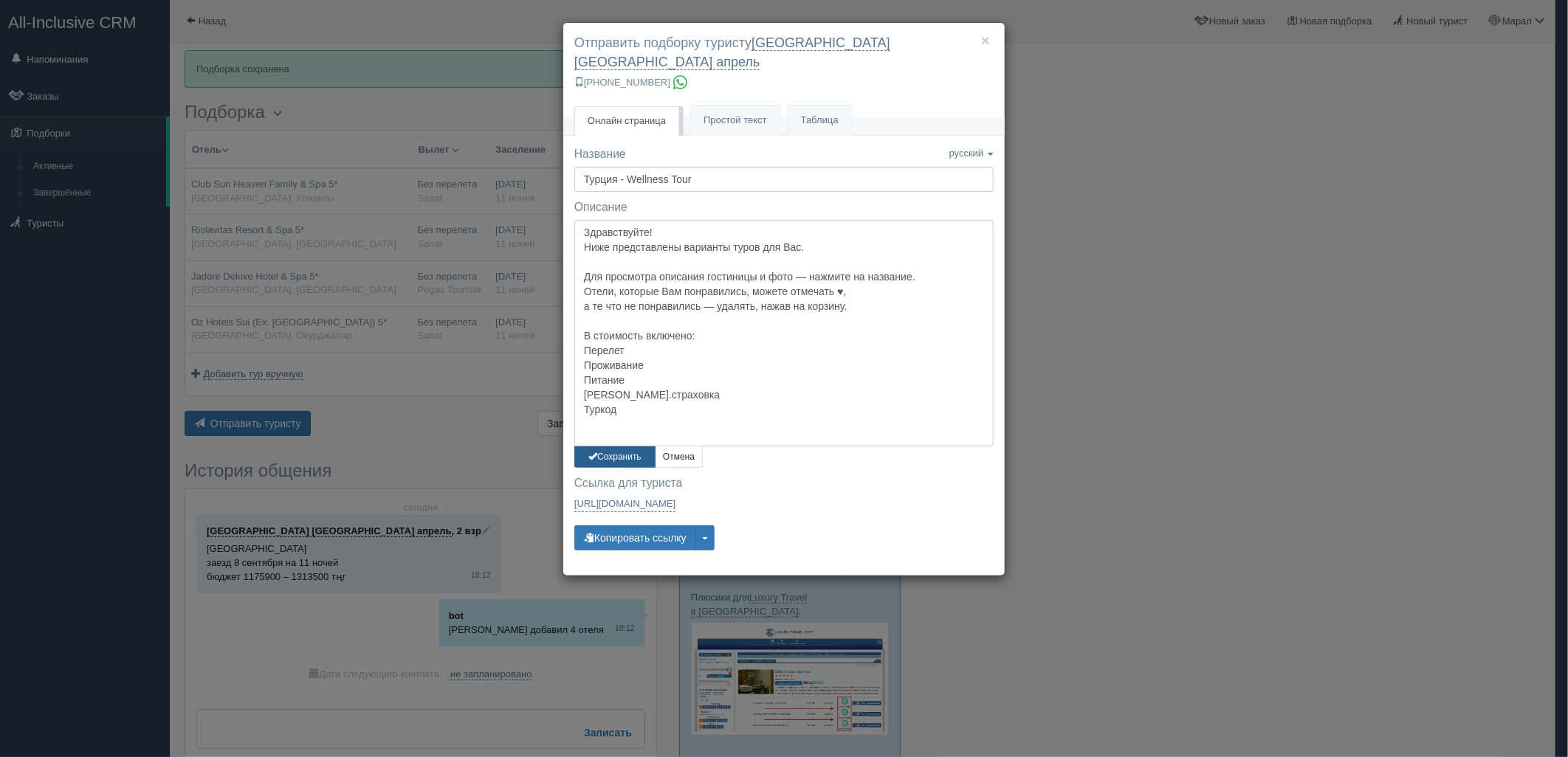
click at [602, 446] on button "Сохранить" at bounding box center [615, 457] width 81 height 21
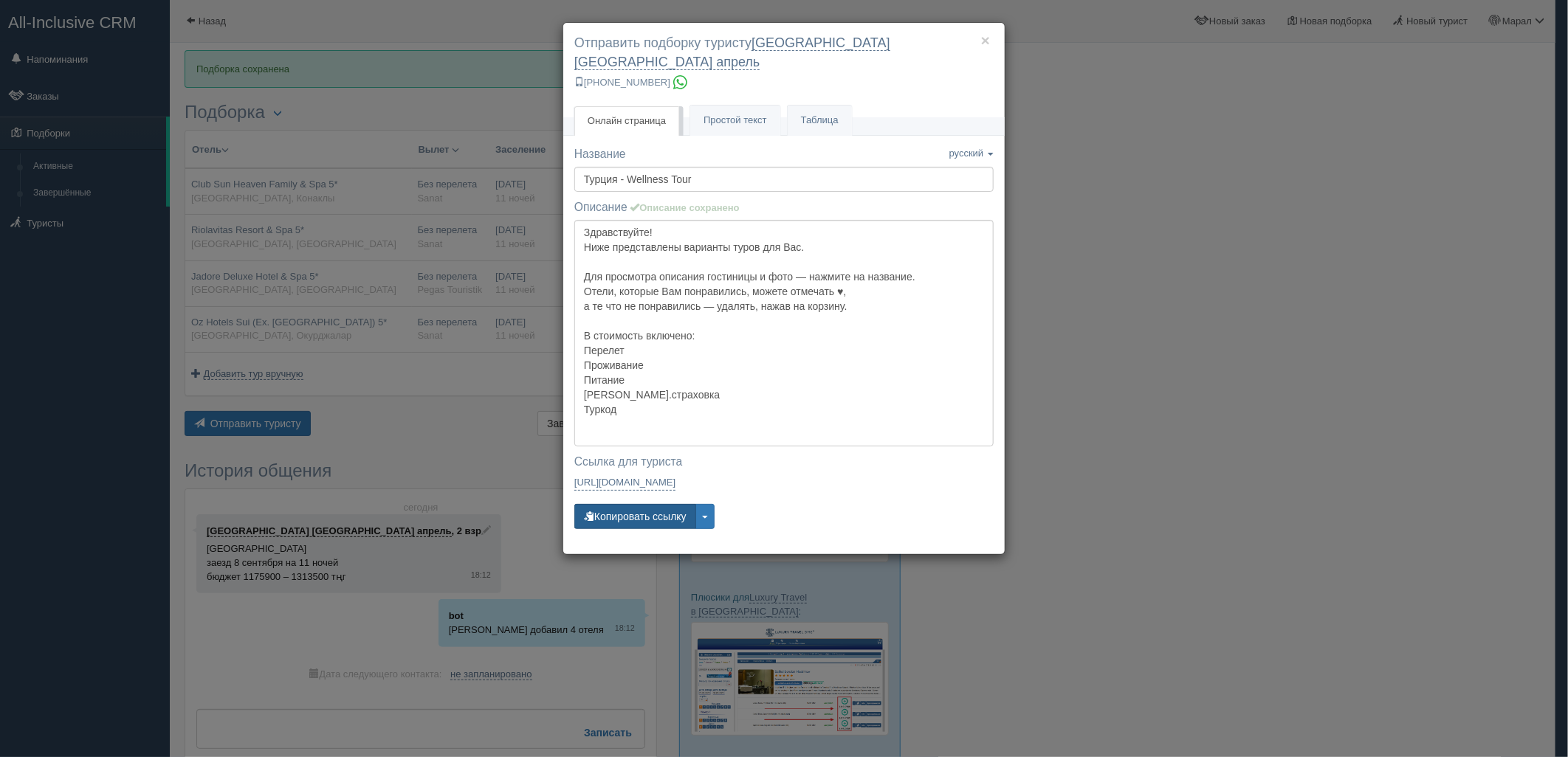
click at [613, 509] on button "Копировать ссылку" at bounding box center [635, 517] width 122 height 25
drag, startPoint x: 613, startPoint y: 509, endPoint x: 518, endPoint y: 556, distance: 106.0
click at [613, 508] on button "Копировать ссылку" at bounding box center [635, 517] width 122 height 25
click at [1470, 196] on div "× Отправить подборку туристу [GEOGRAPHIC_DATA] [GEOGRAPHIC_DATA] апрель [PHONE_…" at bounding box center [784, 378] width 1568 height 757
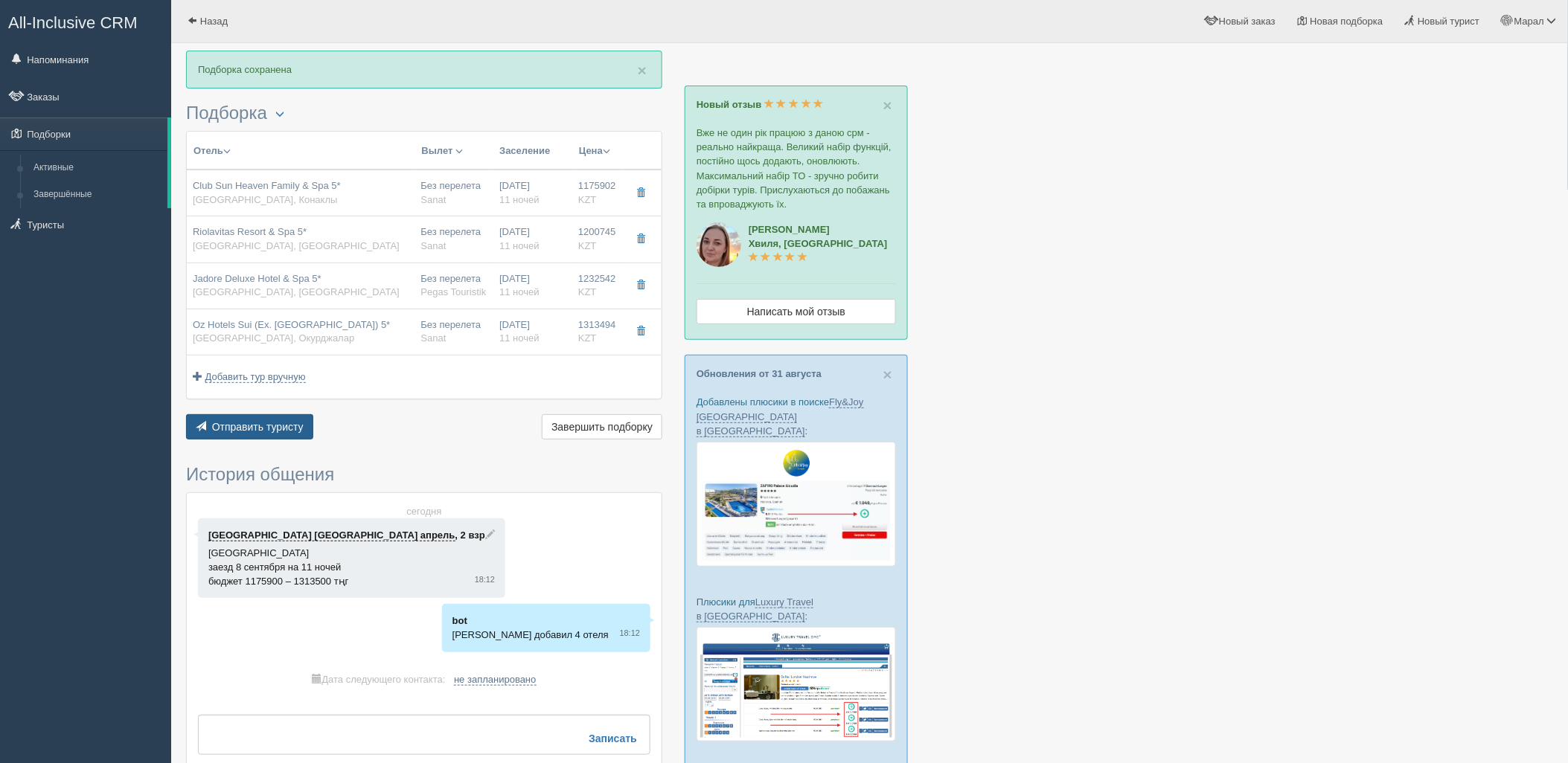
click at [279, 424] on span "Отправить туристу" at bounding box center [258, 427] width 91 height 12
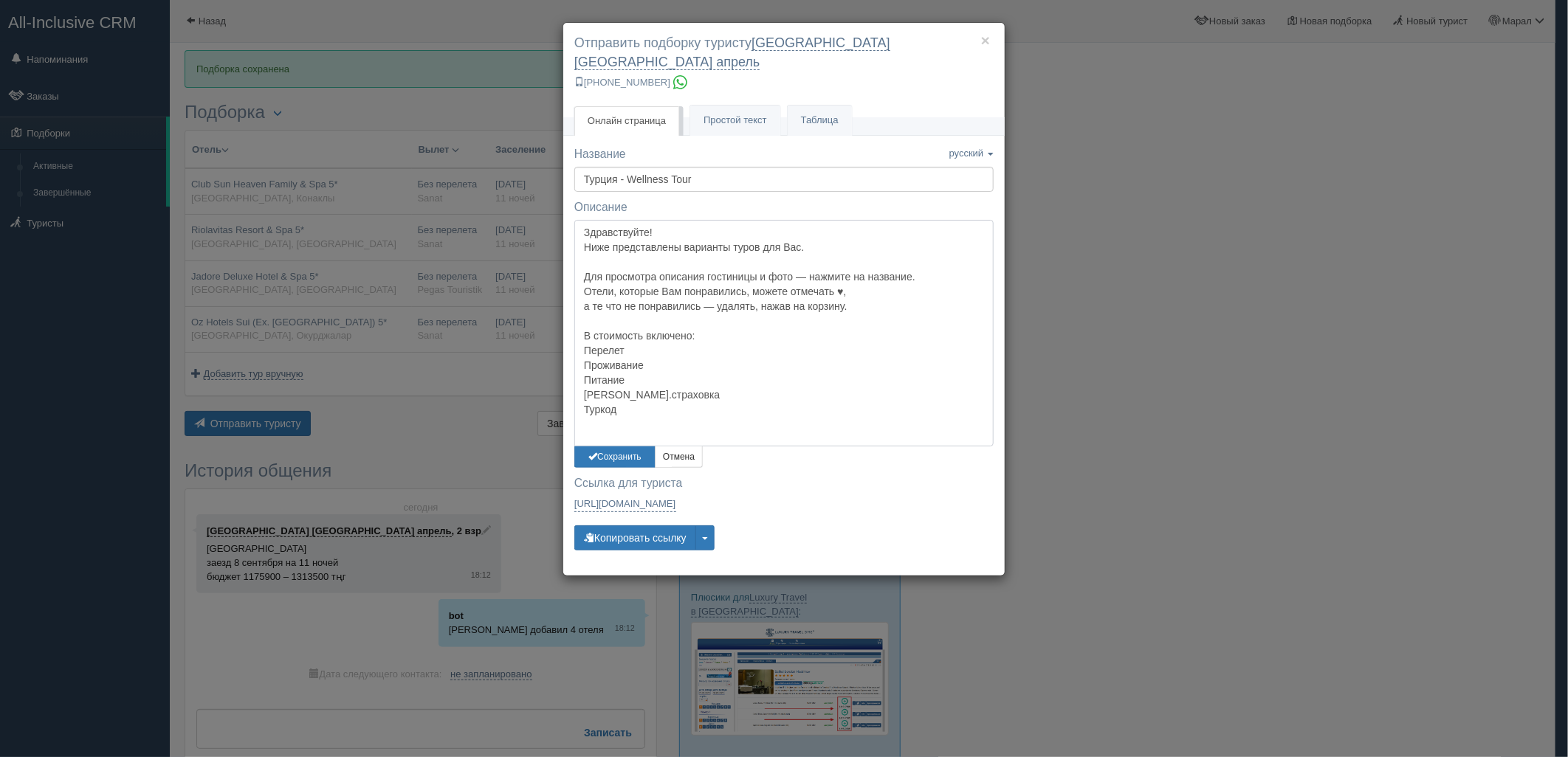
drag, startPoint x: 620, startPoint y: 403, endPoint x: 576, endPoint y: 377, distance: 51.1
click at [576, 377] on textarea "Здравствуйте! Ниже представлены варианты туров для Вас. Для просмотра описания …" at bounding box center [784, 333] width 419 height 226
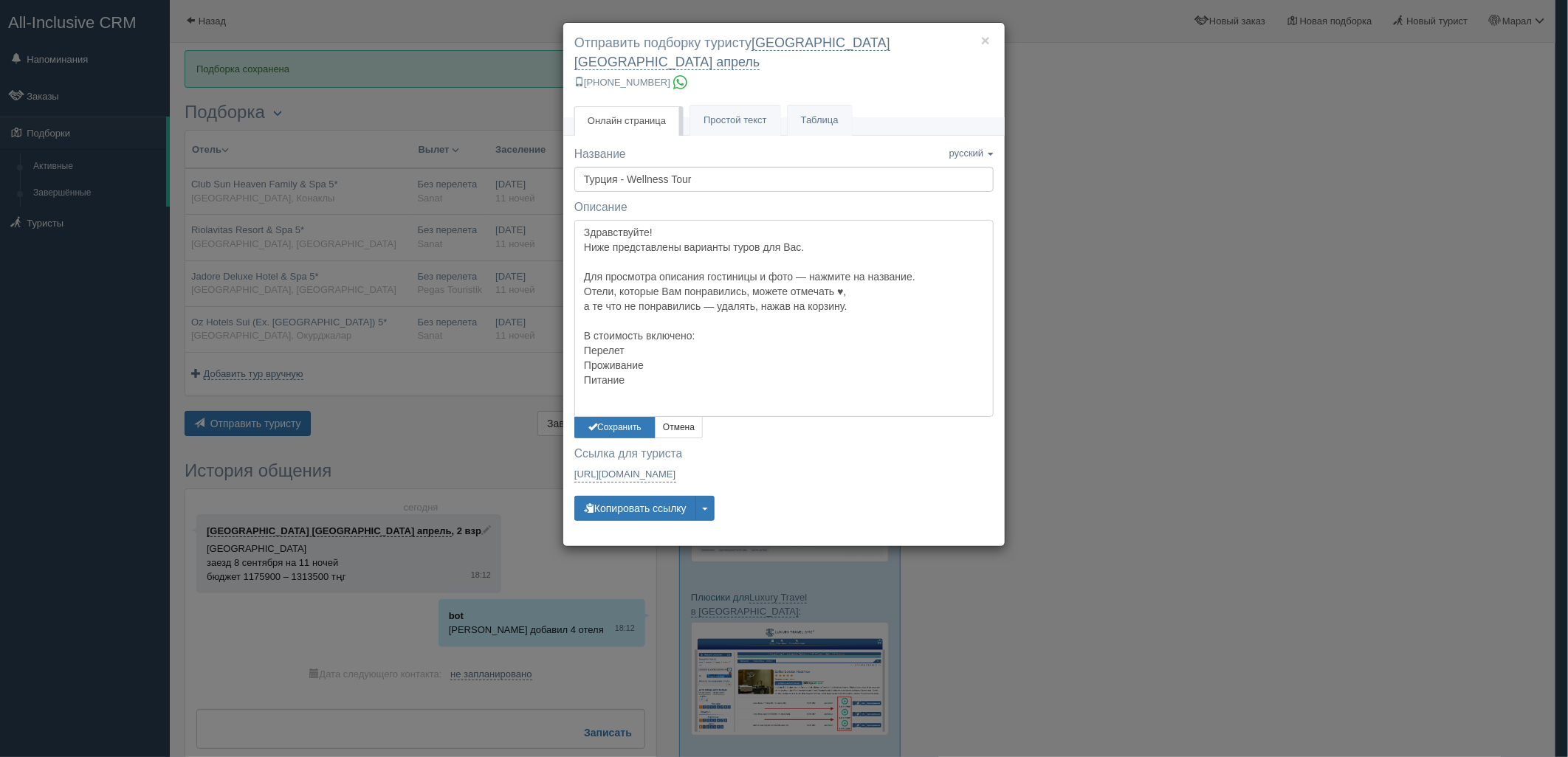
drag, startPoint x: 644, startPoint y: 328, endPoint x: 535, endPoint y: 327, distance: 109.0
click at [535, 327] on div "× Отправить подборку туристу [GEOGRAPHIC_DATA] [GEOGRAPHIC_DATA] апрель [PHONE_…" at bounding box center [784, 378] width 1568 height 757
type textarea "Здравствуйте! Ниже представлены варианты туров для Вас. Для просмотра описания …"
click at [619, 417] on button "Сохранить" at bounding box center [615, 428] width 81 height 21
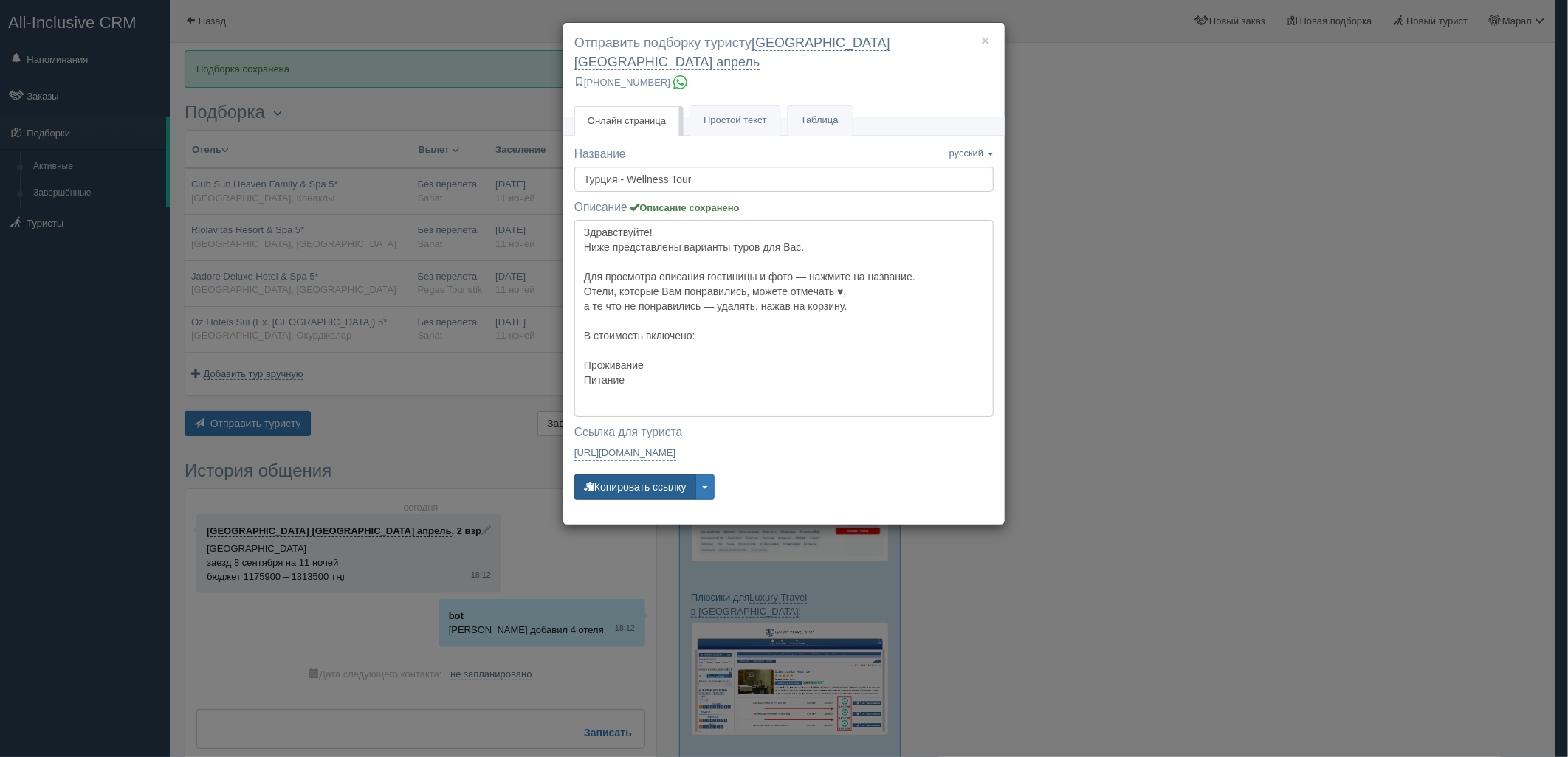
click at [630, 475] on button "Копировать ссылку" at bounding box center [635, 488] width 122 height 25
drag, startPoint x: 1277, startPoint y: 491, endPoint x: 1271, endPoint y: 490, distance: 6.1
click at [1277, 491] on div "× Отправить подборку туристу [GEOGRAPHIC_DATA] [GEOGRAPHIC_DATA] апрель [PHONE_…" at bounding box center [784, 378] width 1568 height 757
